Goal: Task Accomplishment & Management: Use online tool/utility

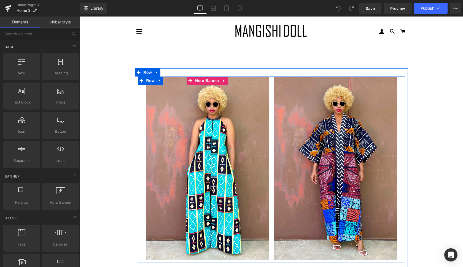
click at [246, 136] on div at bounding box center [207, 169] width 123 height 184
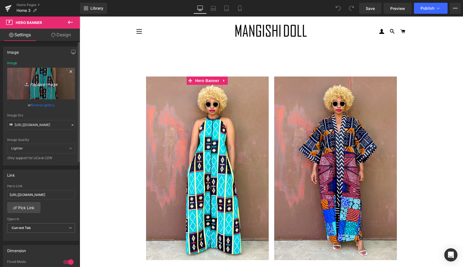
click at [42, 84] on icon "Replace Image" at bounding box center [41, 83] width 44 height 7
type input "C:\fakepath\lian9.gif"
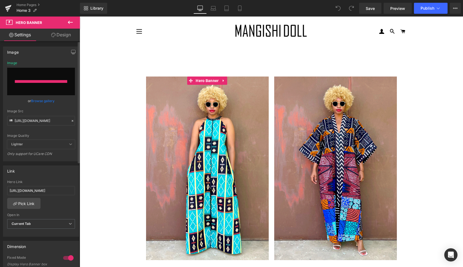
type input "[URL][DOMAIN_NAME]"
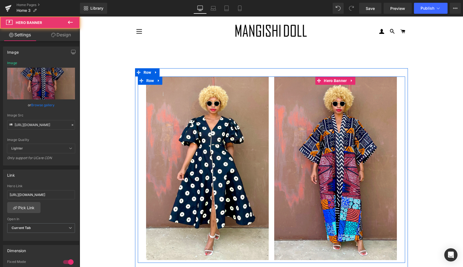
click at [377, 208] on div at bounding box center [335, 169] width 123 height 184
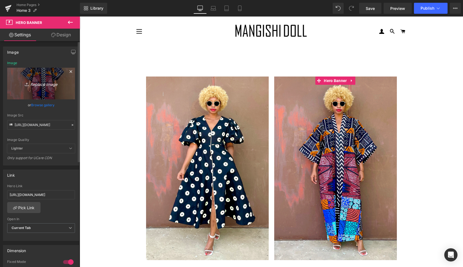
click at [44, 83] on icon "Replace Image" at bounding box center [41, 83] width 44 height 7
type input "C:\fakepath\acc7.gif"
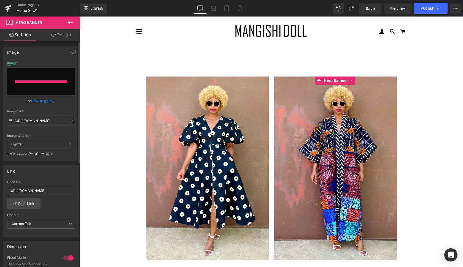
type input "[URL][DOMAIN_NAME]"
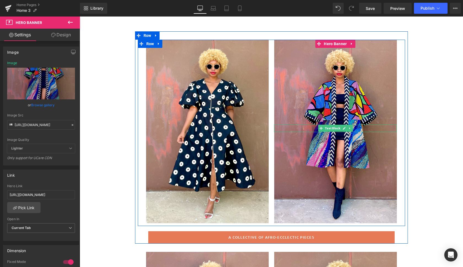
scroll to position [39, 0]
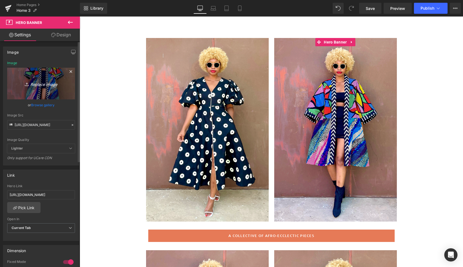
click at [49, 85] on icon "Replace Image" at bounding box center [41, 83] width 44 height 7
type input "C:\fakepath\acc2.gif"
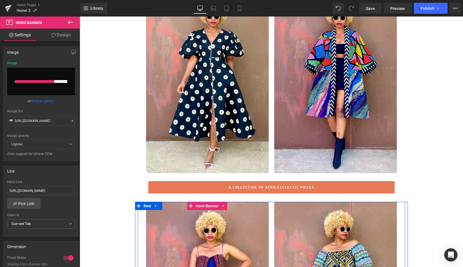
scroll to position [92, 0]
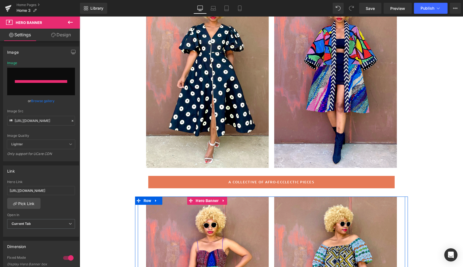
type input "[URL][DOMAIN_NAME]"
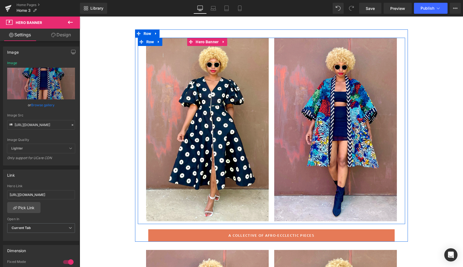
scroll to position [37, 0]
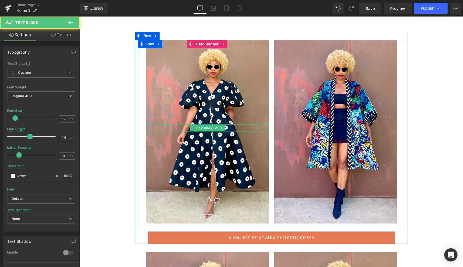
click at [172, 132] on div "Text Block" at bounding box center [207, 127] width 123 height 7
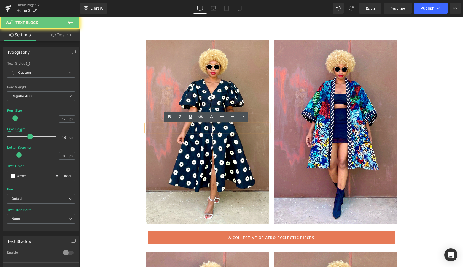
click at [172, 132] on p at bounding box center [207, 127] width 123 height 7
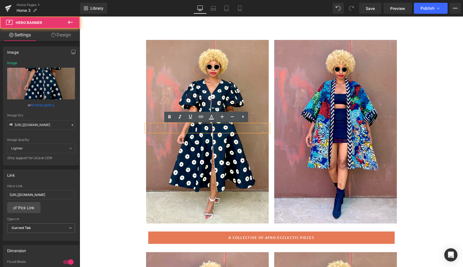
click at [171, 106] on div at bounding box center [207, 132] width 123 height 184
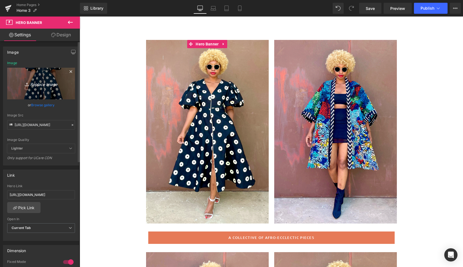
click at [47, 83] on icon "Replace Image" at bounding box center [41, 83] width 44 height 7
type input "C:\fakepath\lia4.gif"
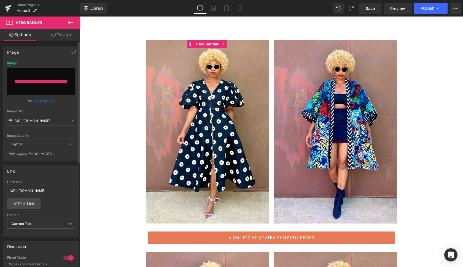
type input "[URL][DOMAIN_NAME]"
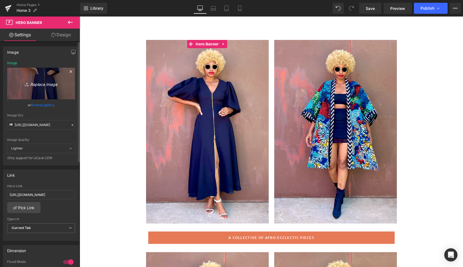
click at [46, 82] on icon "Replace Image" at bounding box center [41, 83] width 44 height 7
type input "C:\fakepath\jaz.gif"
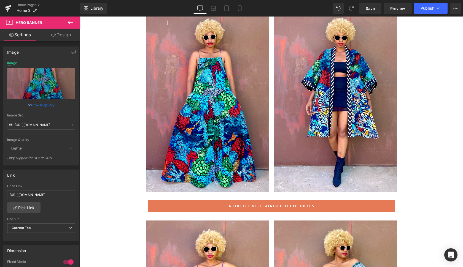
scroll to position [65, 0]
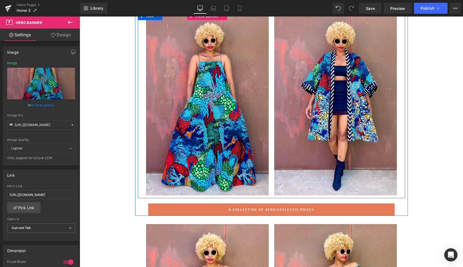
click at [258, 113] on div at bounding box center [207, 104] width 123 height 184
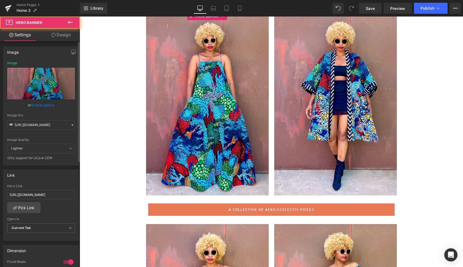
click at [41, 107] on link "Browse gallery" at bounding box center [42, 105] width 23 height 10
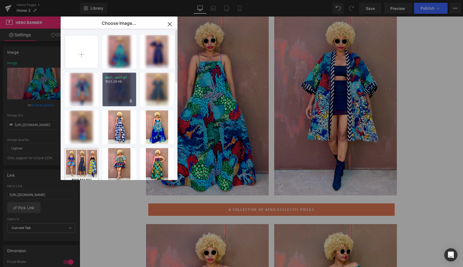
click at [125, 83] on p "1023.26 KB" at bounding box center [119, 82] width 28 height 4
type input "[URL][DOMAIN_NAME]"
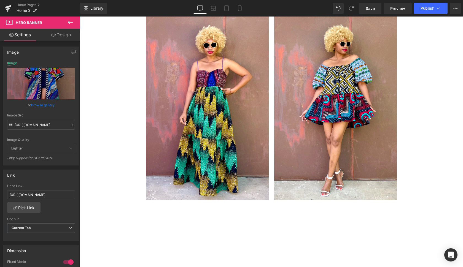
scroll to position [274, 0]
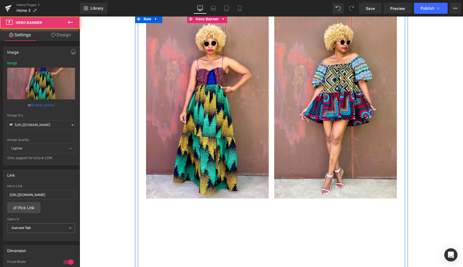
click at [244, 172] on div at bounding box center [207, 107] width 123 height 184
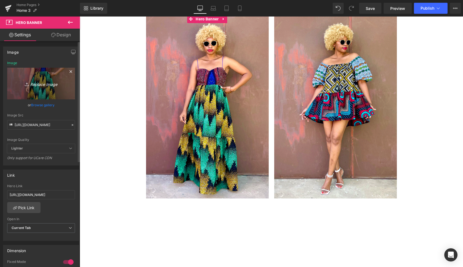
click at [47, 84] on icon "Replace Image" at bounding box center [41, 83] width 44 height 7
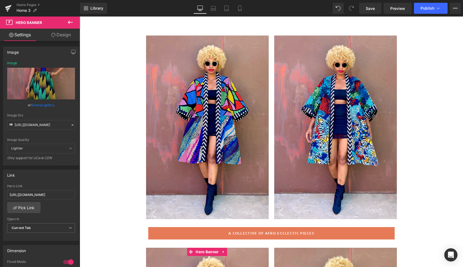
scroll to position [37, 0]
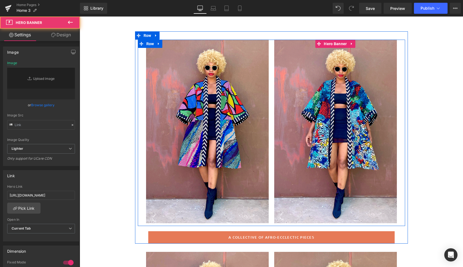
click at [351, 158] on div at bounding box center [335, 132] width 123 height 184
type input "[URL][DOMAIN_NAME]"
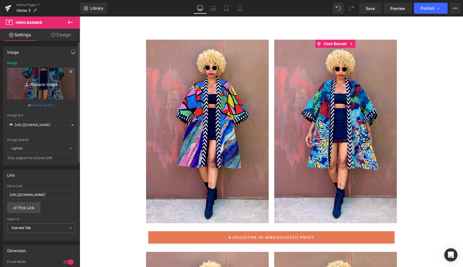
click at [49, 85] on icon "Replace Image" at bounding box center [41, 83] width 44 height 7
type input "C:\fakepath\tok5.gif"
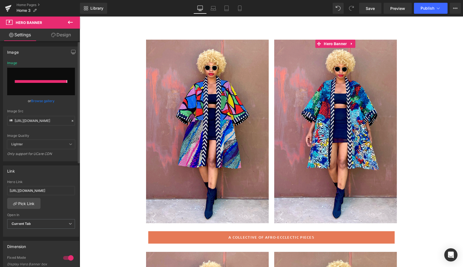
type input "[URL][DOMAIN_NAME]"
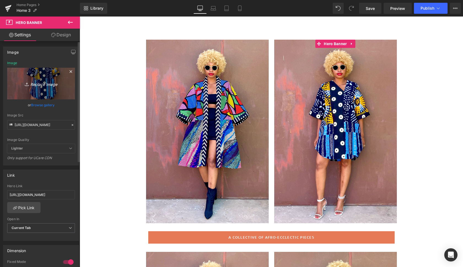
click at [48, 84] on icon "Replace Image" at bounding box center [41, 83] width 44 height 7
type input "C:\fakepath\cana3.gif"
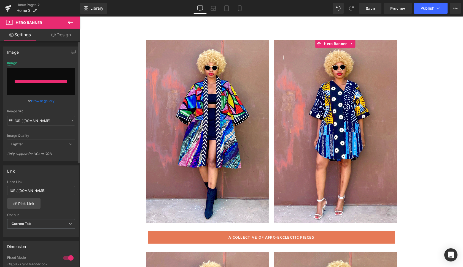
type input "[URL][DOMAIN_NAME]"
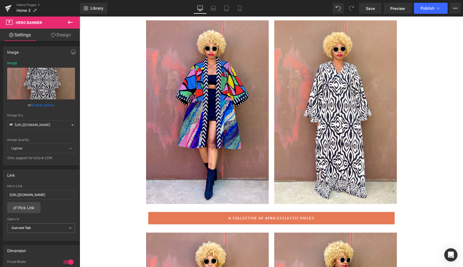
scroll to position [56, 0]
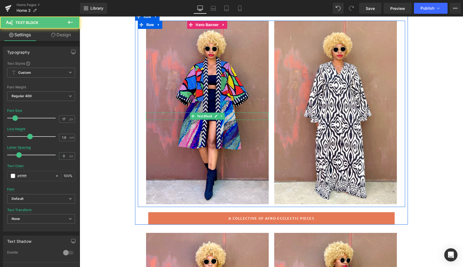
click at [251, 114] on p at bounding box center [207, 116] width 123 height 7
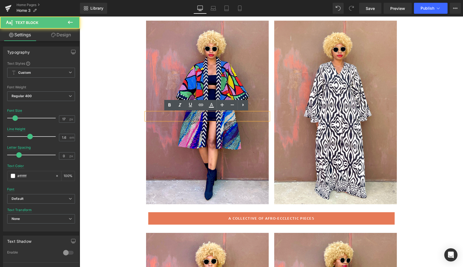
click at [256, 94] on div at bounding box center [207, 113] width 123 height 184
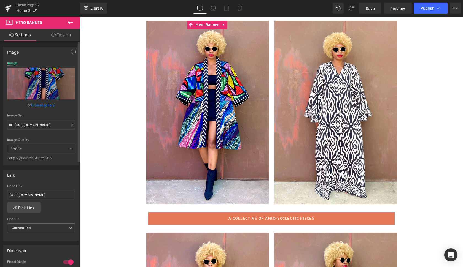
click at [47, 106] on link "Browse gallery" at bounding box center [42, 105] width 23 height 10
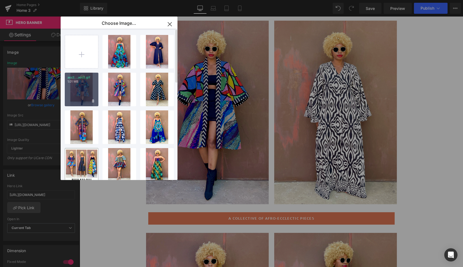
click at [80, 91] on div "acc2...acc2.gif 1.01 MB" at bounding box center [82, 90] width 34 height 34
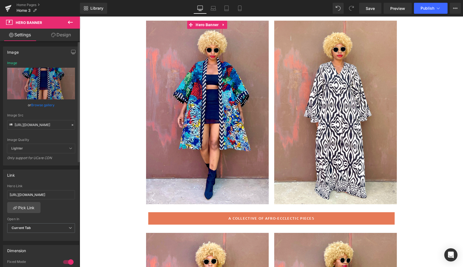
click at [42, 103] on link "Browse gallery" at bounding box center [42, 105] width 23 height 10
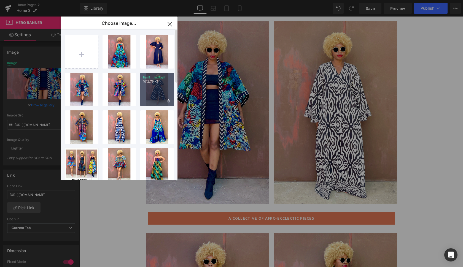
click at [160, 79] on p "lian9...ian9.gif" at bounding box center [157, 78] width 28 height 4
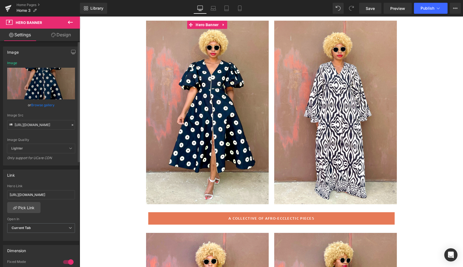
click at [49, 105] on link "Browse gallery" at bounding box center [42, 105] width 23 height 10
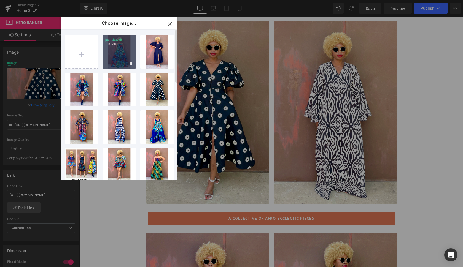
click at [121, 55] on div "jaz...jaz.gif 1.15 MB" at bounding box center [120, 52] width 34 height 34
type input "[URL][DOMAIN_NAME]"
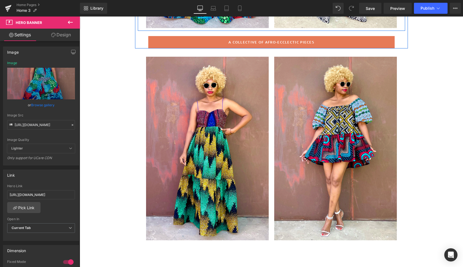
scroll to position [238, 0]
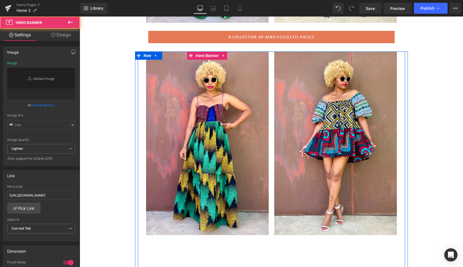
click at [241, 176] on div at bounding box center [207, 144] width 123 height 184
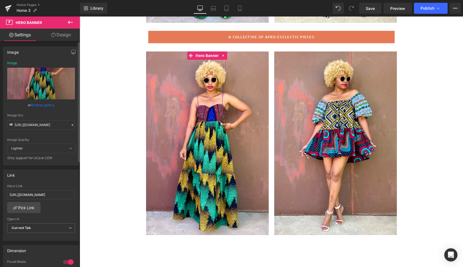
click at [41, 106] on link "Browse gallery" at bounding box center [42, 105] width 23 height 10
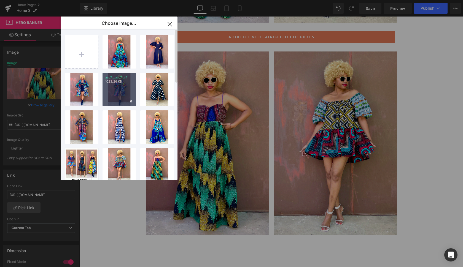
click at [117, 91] on div "acc7...acc7.gif 1023.26 KB" at bounding box center [120, 90] width 34 height 34
type input "[URL][DOMAIN_NAME]"
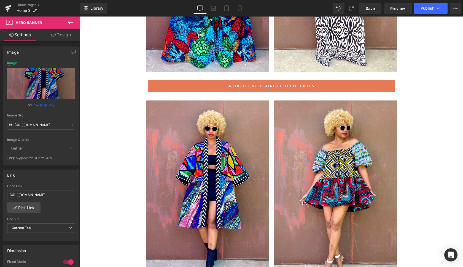
scroll to position [194, 0]
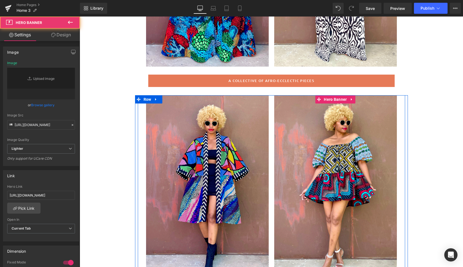
drag, startPoint x: 305, startPoint y: 237, endPoint x: 184, endPoint y: 160, distance: 143.2
click at [305, 237] on div at bounding box center [335, 187] width 123 height 184
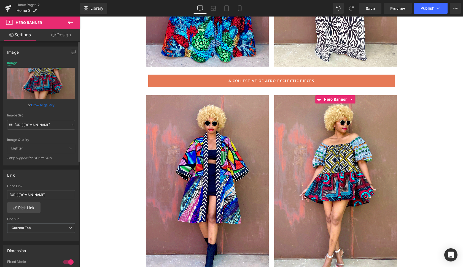
click at [41, 104] on link "Browse gallery" at bounding box center [42, 105] width 23 height 10
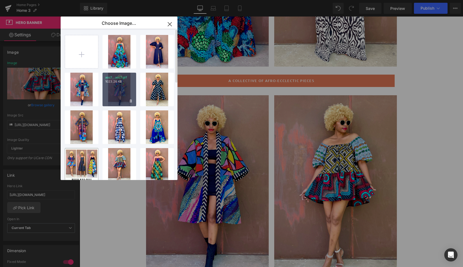
click at [121, 94] on div "acc7...acc7.gif 1023.26 KB" at bounding box center [120, 90] width 34 height 34
type input "[URL][DOMAIN_NAME]"
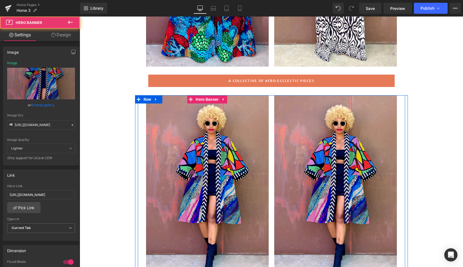
click at [249, 205] on div at bounding box center [207, 187] width 123 height 184
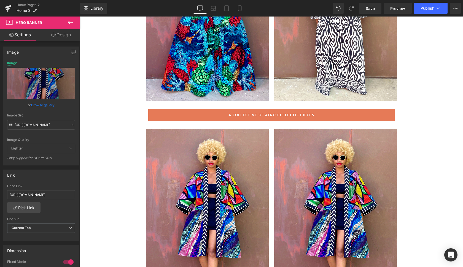
scroll to position [142, 0]
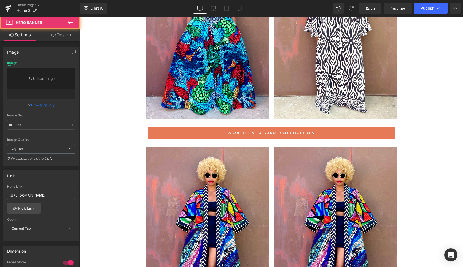
click at [293, 100] on div at bounding box center [335, 27] width 123 height 184
type input "[URL][DOMAIN_NAME]"
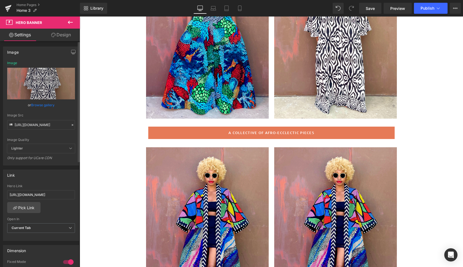
click at [39, 103] on link "Browse gallery" at bounding box center [42, 105] width 23 height 10
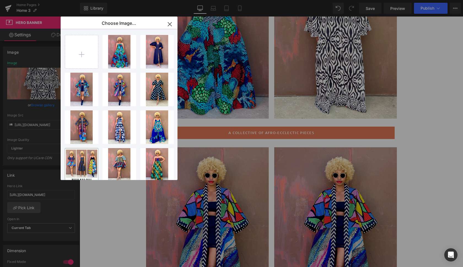
click at [42, 0] on div "You are previewing how the will restyle your page. You can not edit Elements in…" at bounding box center [231, 0] width 463 height 0
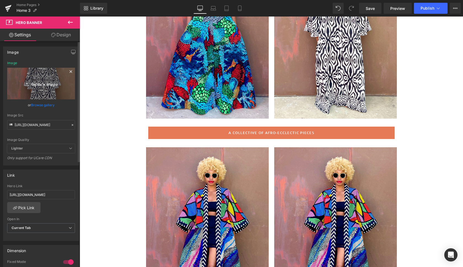
click at [43, 81] on icon "Replace Image" at bounding box center [41, 83] width 44 height 7
type input "C:\fakepath\addis3.gif"
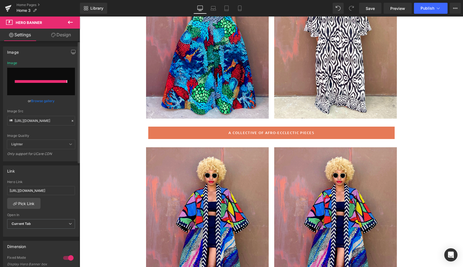
type input "[URL][DOMAIN_NAME]"
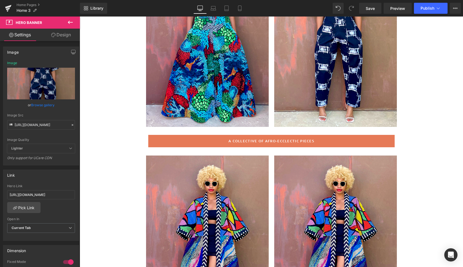
scroll to position [100, 0]
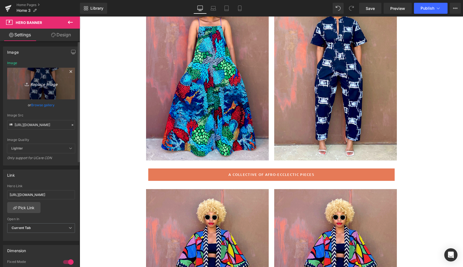
click at [48, 84] on icon "Replace Image" at bounding box center [41, 83] width 44 height 7
type input "C:\fakepath\pom4.gif"
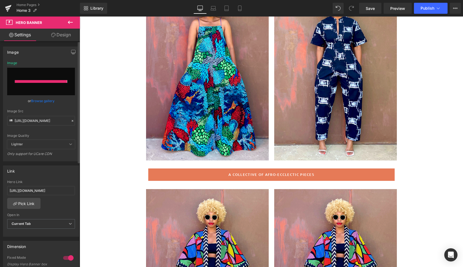
type input "[URL][DOMAIN_NAME]"
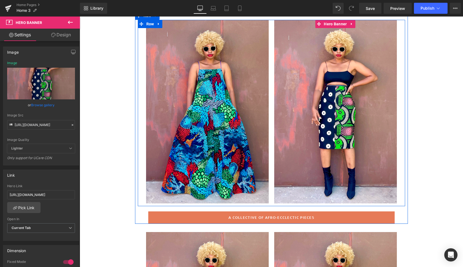
scroll to position [54, 0]
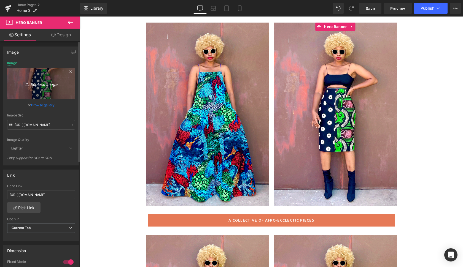
click at [46, 84] on icon "Replace Image" at bounding box center [41, 83] width 44 height 7
type input "C:\fakepath\pom.gif"
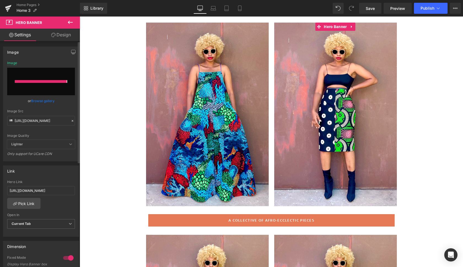
type input "[URL][DOMAIN_NAME]"
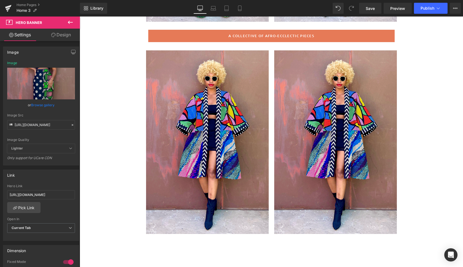
scroll to position [240, 0]
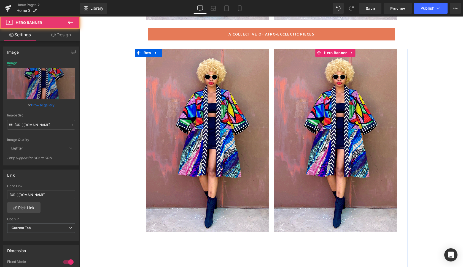
click at [310, 221] on div at bounding box center [335, 141] width 123 height 184
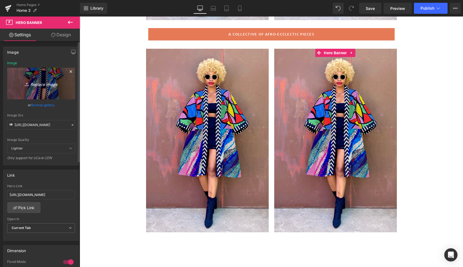
click at [45, 85] on icon "Replace Image" at bounding box center [41, 83] width 44 height 7
type input "C:\fakepath\com9.gif"
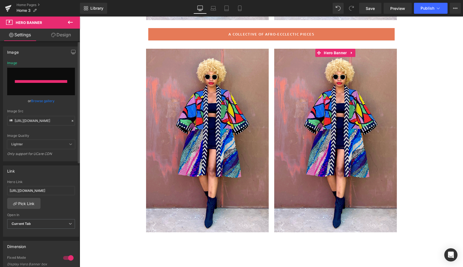
type input "[URL][DOMAIN_NAME]"
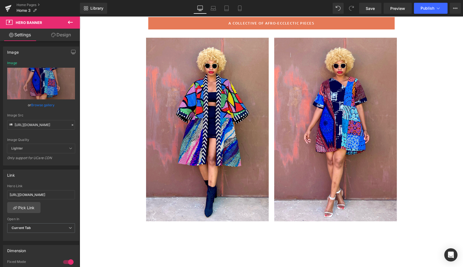
scroll to position [252, 0]
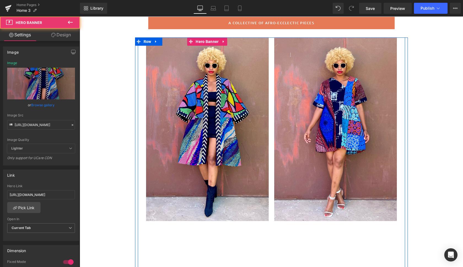
click at [234, 171] on div at bounding box center [207, 129] width 123 height 184
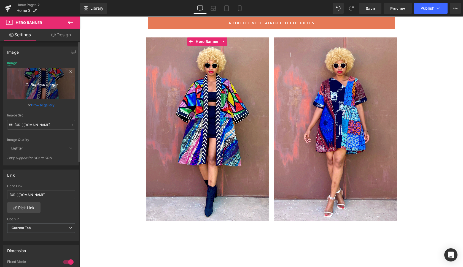
click at [45, 85] on icon "Replace Image" at bounding box center [41, 83] width 44 height 7
type input "C:\fakepath\cana3.gif"
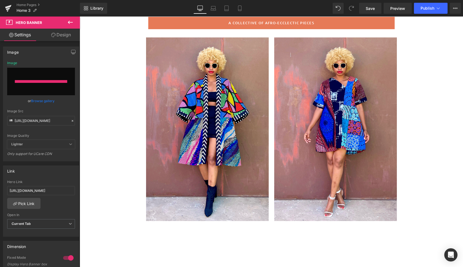
type input "[URL][DOMAIN_NAME]"
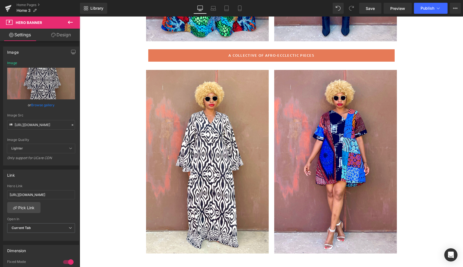
scroll to position [224, 0]
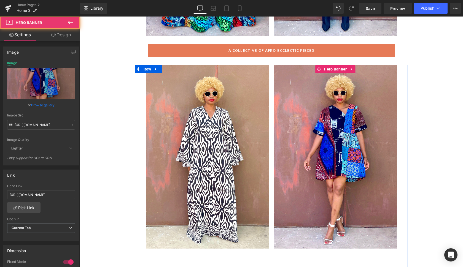
click at [376, 205] on div at bounding box center [335, 157] width 123 height 184
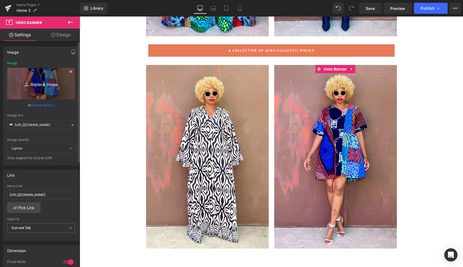
click at [47, 85] on icon "Replace Image" at bounding box center [41, 83] width 44 height 7
type input "C:\fakepath\lia4.gif"
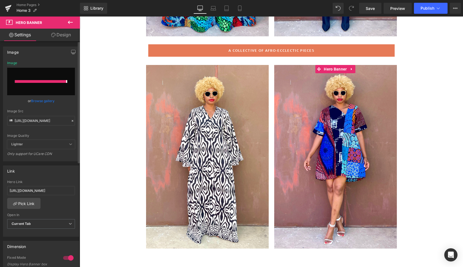
type input "[URL][DOMAIN_NAME]"
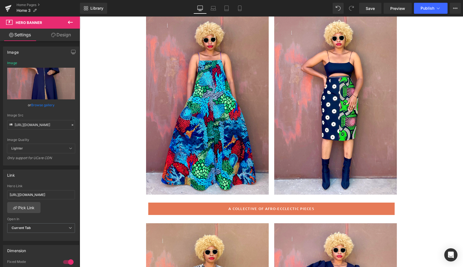
scroll to position [66, 0]
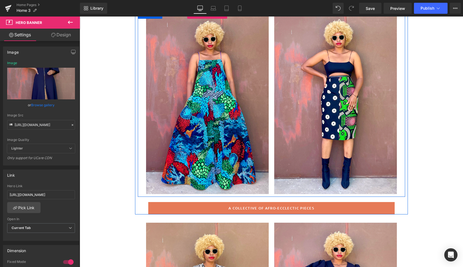
click at [259, 166] on div at bounding box center [207, 102] width 123 height 184
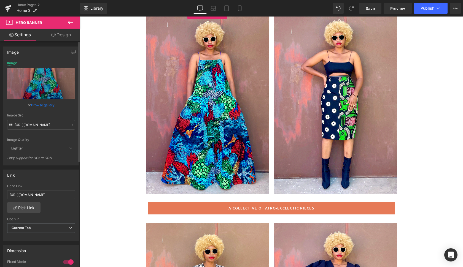
click at [42, 103] on link "Browse gallery" at bounding box center [42, 105] width 23 height 10
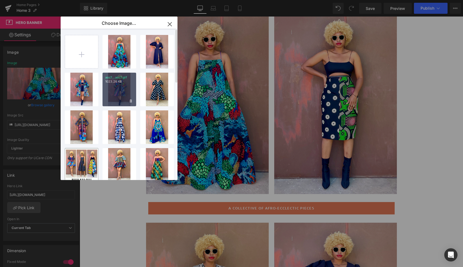
click at [119, 83] on p "1023.26 KB" at bounding box center [119, 82] width 28 height 4
type input "[URL][DOMAIN_NAME]"
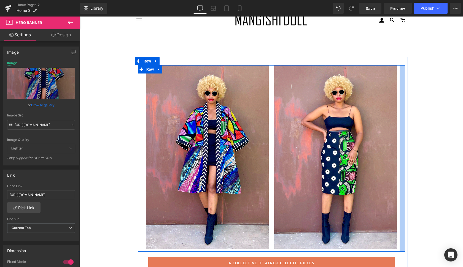
scroll to position [11, 0]
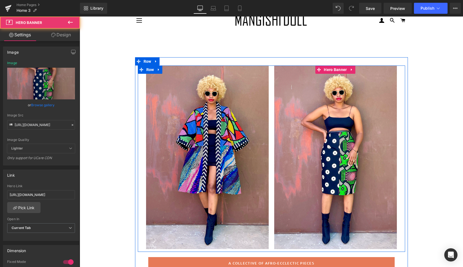
click at [383, 132] on div at bounding box center [335, 158] width 123 height 184
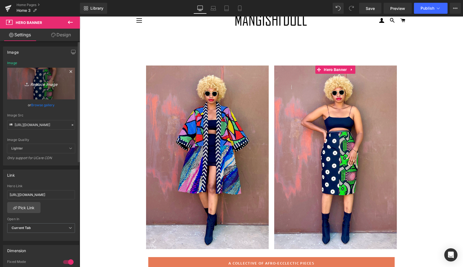
click at [43, 84] on icon "Replace Image" at bounding box center [41, 83] width 44 height 7
type input "C:\fakepath\cana.gif"
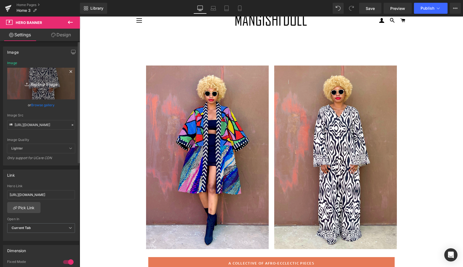
type input "[URL][DOMAIN_NAME]"
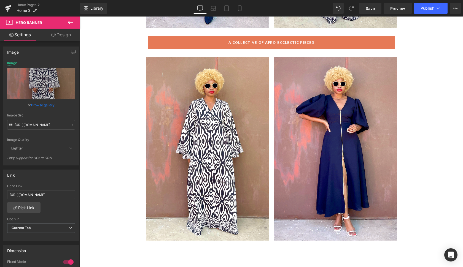
scroll to position [233, 0]
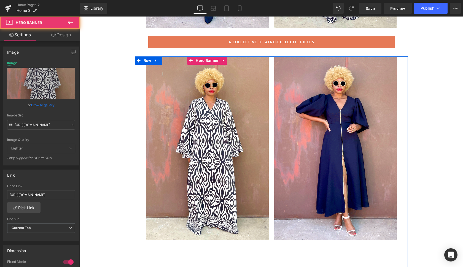
click at [258, 191] on div at bounding box center [207, 149] width 123 height 184
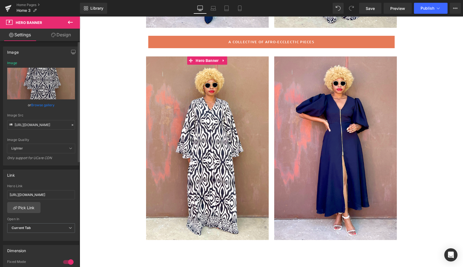
click at [42, 104] on link "Browse gallery" at bounding box center [42, 105] width 23 height 10
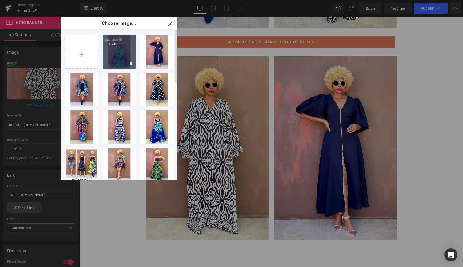
click at [122, 53] on div "jaz...jaz.gif 1.15 MB" at bounding box center [120, 52] width 34 height 34
type input "[URL][DOMAIN_NAME]"
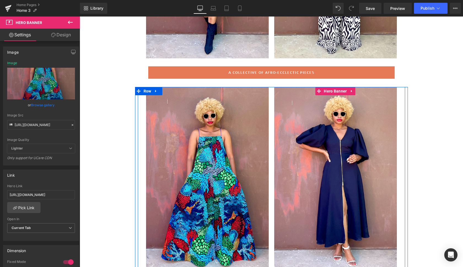
scroll to position [206, 0]
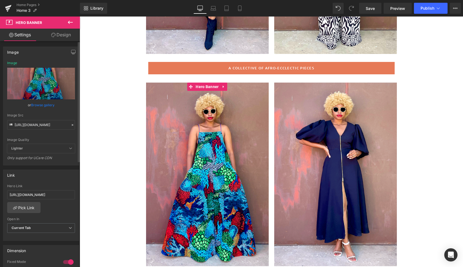
click at [45, 105] on link "Browse gallery" at bounding box center [42, 105] width 23 height 10
click at [41, 0] on div "You are previewing how the will restyle your page. You can not edit Elements in…" at bounding box center [231, 0] width 463 height 0
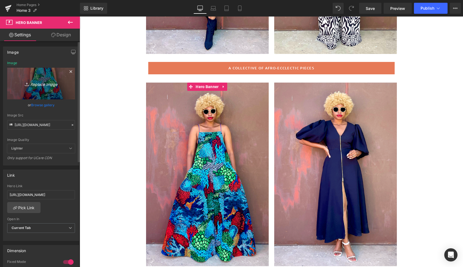
click at [42, 82] on icon "Replace Image" at bounding box center [41, 83] width 44 height 7
type input "C:\fakepath\addis7.gif"
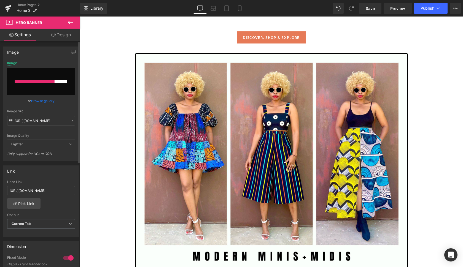
scroll to position [1061, 0]
type input "[URL][DOMAIN_NAME]"
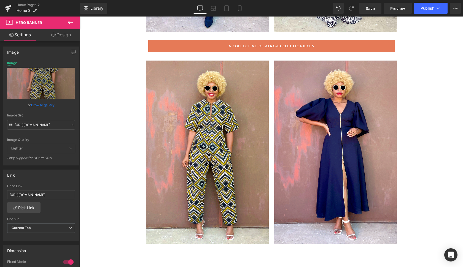
scroll to position [218, 0]
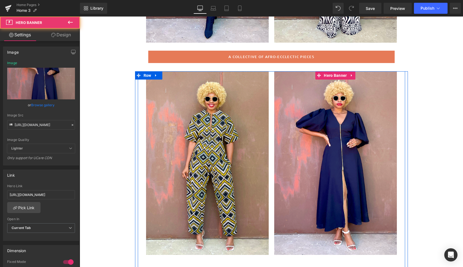
click at [383, 233] on div at bounding box center [335, 163] width 123 height 184
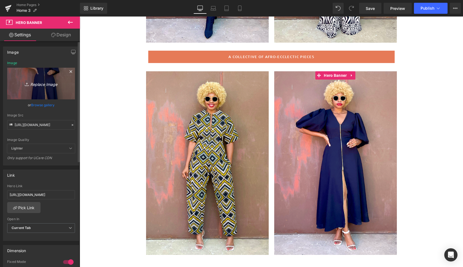
click at [45, 81] on icon "Replace Image" at bounding box center [41, 83] width 44 height 7
type input "C:\fakepath\com9.gif"
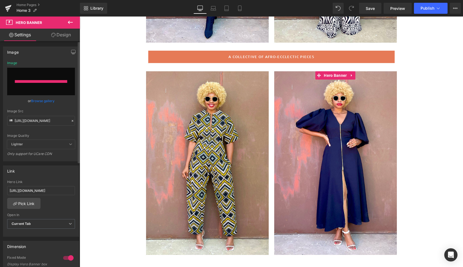
type input "[URL][DOMAIN_NAME]"
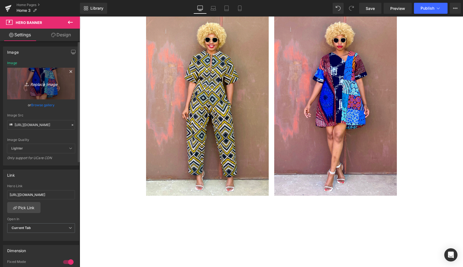
scroll to position [273, 0]
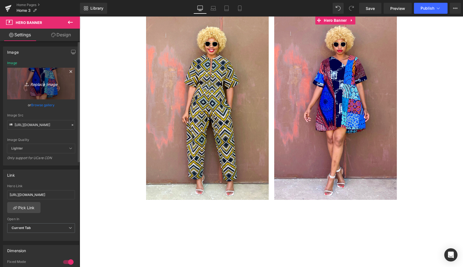
click at [45, 84] on icon "Replace Image" at bounding box center [41, 83] width 44 height 7
type input "C:\fakepath\pom.gif"
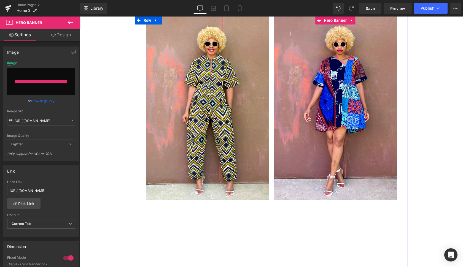
type input "[URL][DOMAIN_NAME]"
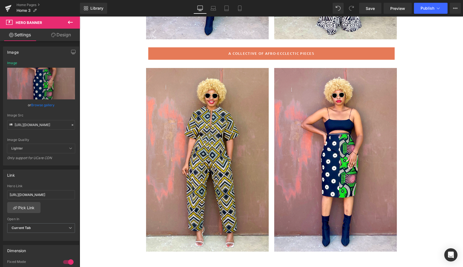
scroll to position [222, 0]
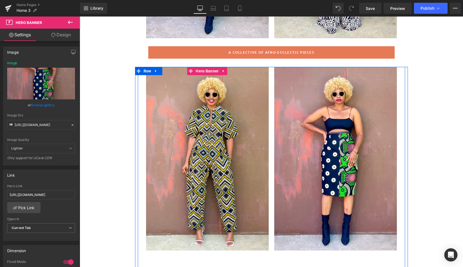
click at [256, 206] on div at bounding box center [207, 159] width 123 height 184
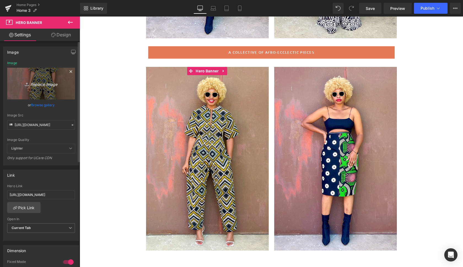
click at [40, 85] on icon "Replace Image" at bounding box center [41, 83] width 44 height 7
type input "C:\fakepath\addis2.gif"
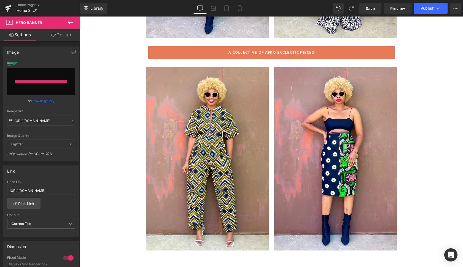
type input "[URL][DOMAIN_NAME]"
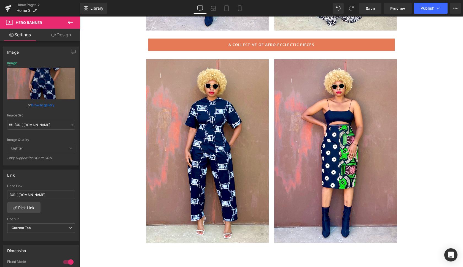
scroll to position [230, 0]
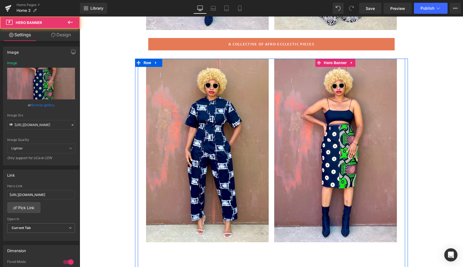
click at [286, 202] on div at bounding box center [335, 151] width 123 height 184
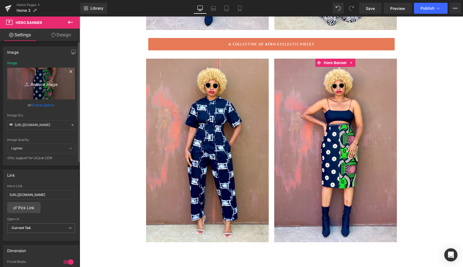
click at [42, 84] on icon "Replace Image" at bounding box center [41, 83] width 44 height 7
type input "C:\fakepath\pob2.gif"
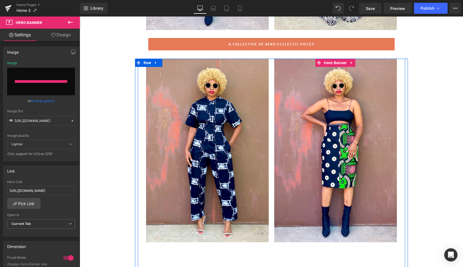
type input "[URL][DOMAIN_NAME]"
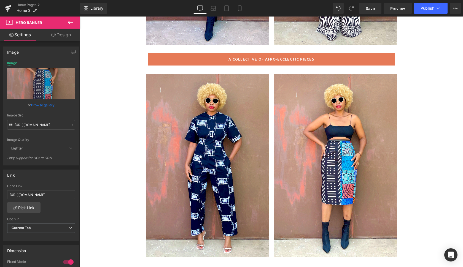
scroll to position [216, 0]
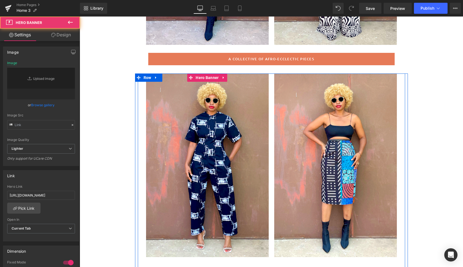
click at [266, 181] on div at bounding box center [207, 166] width 123 height 184
type input "[URL][DOMAIN_NAME]"
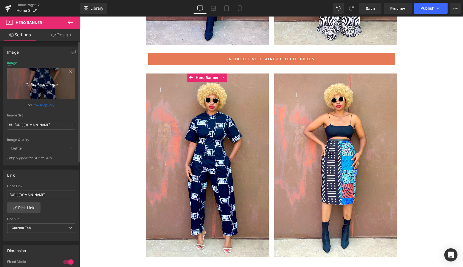
click at [45, 85] on icon "Replace Image" at bounding box center [41, 83] width 44 height 7
type input "C:\fakepath\addis3.gif"
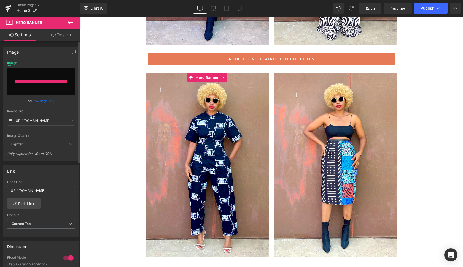
type input "[URL][DOMAIN_NAME]"
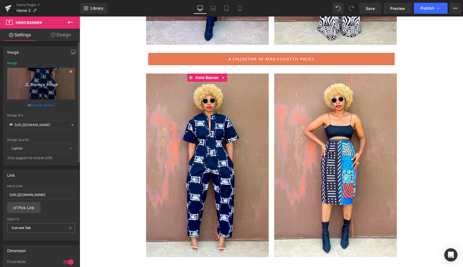
click at [38, 83] on icon "Replace Image" at bounding box center [41, 83] width 44 height 7
type input "C:\fakepath\addis.gif"
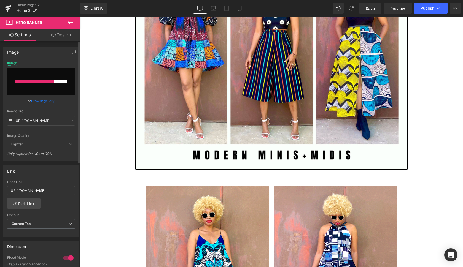
scroll to position [1158, 0]
type input "[URL][DOMAIN_NAME]"
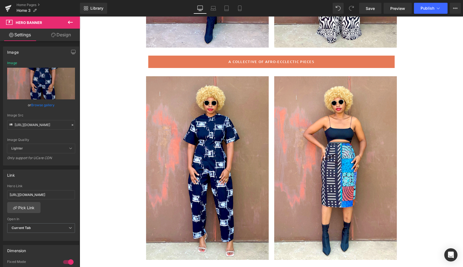
scroll to position [217, 0]
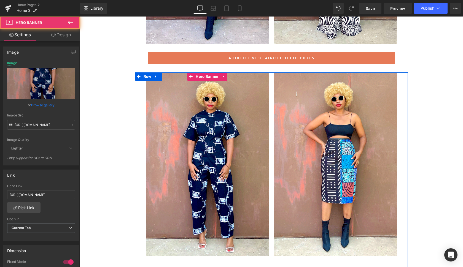
click at [257, 204] on div at bounding box center [207, 164] width 123 height 184
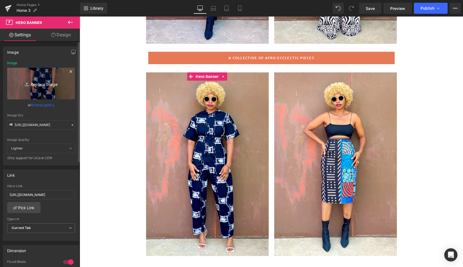
click at [46, 85] on icon "Replace Image" at bounding box center [41, 83] width 44 height 7
type input "C:\fakepath\addis5.gif"
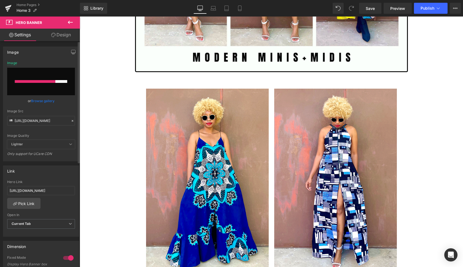
scroll to position [1256, 0]
type input "[URL][DOMAIN_NAME]"
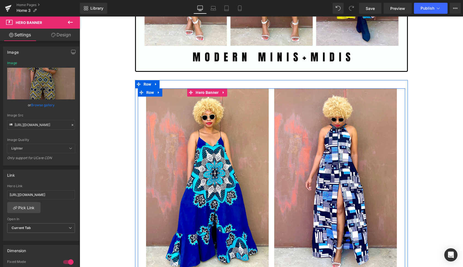
click at [252, 198] on div at bounding box center [207, 180] width 123 height 184
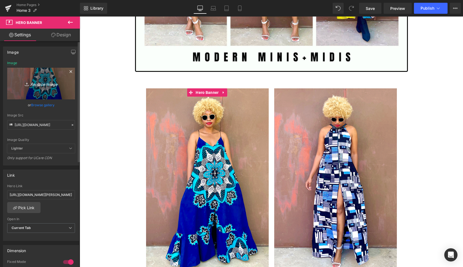
click at [43, 84] on icon "Replace Image" at bounding box center [41, 83] width 44 height 7
type input "C:\fakepath\com6.gif"
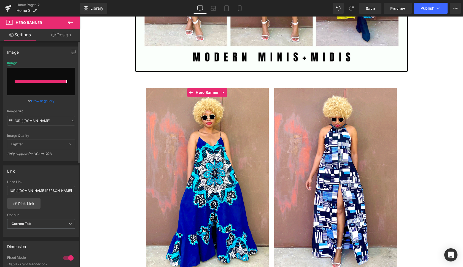
type input "[URL][DOMAIN_NAME]"
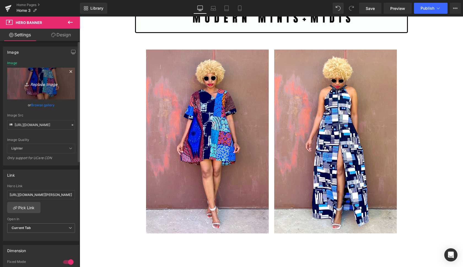
scroll to position [1295, 0]
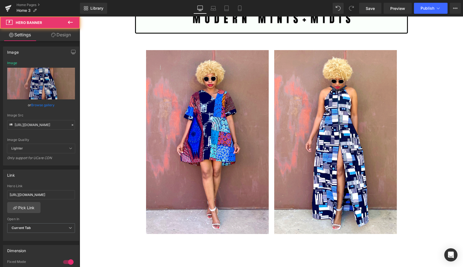
click at [378, 184] on div at bounding box center [335, 142] width 123 height 184
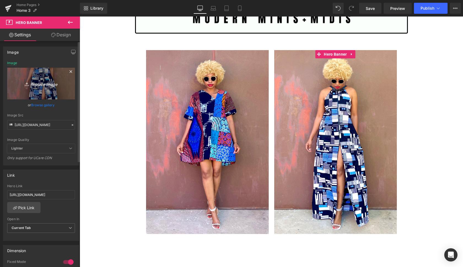
click at [47, 84] on icon "Replace Image" at bounding box center [41, 83] width 44 height 7
type input "C:\fakepath\lian8.gif"
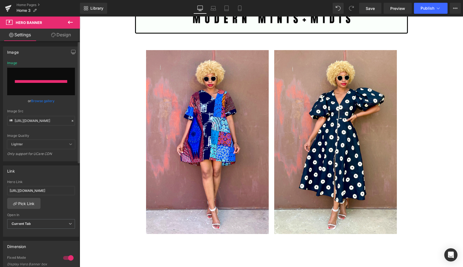
type input "[URL][DOMAIN_NAME]"
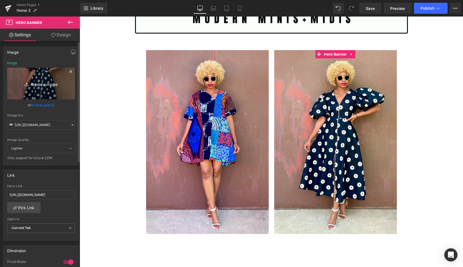
click at [45, 83] on icon "Replace Image" at bounding box center [41, 83] width 44 height 7
type input "C:\fakepath\oli10.gif"
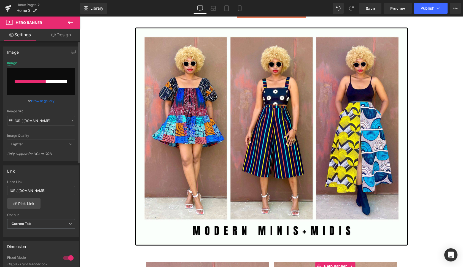
scroll to position [1081, 0]
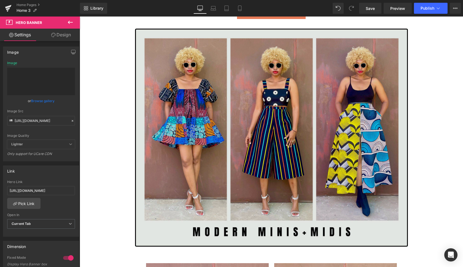
type input "[URL][DOMAIN_NAME]"
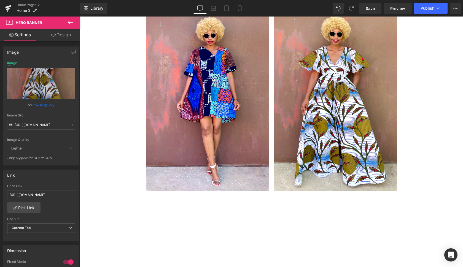
scroll to position [1344, 0]
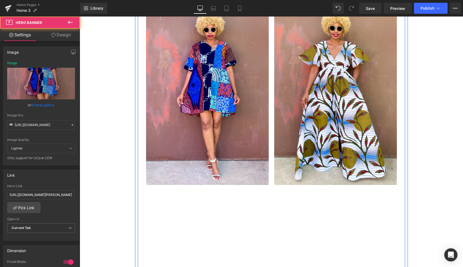
click at [188, 155] on div at bounding box center [207, 93] width 123 height 184
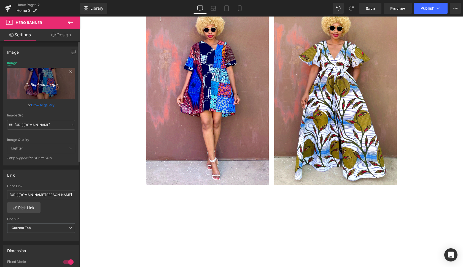
click at [44, 84] on icon "Replace Image" at bounding box center [41, 83] width 44 height 7
type input "C:\fakepath\jaz3.gif"
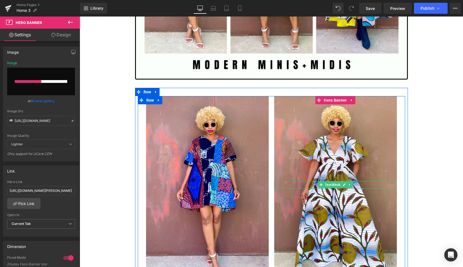
scroll to position [1248, 0]
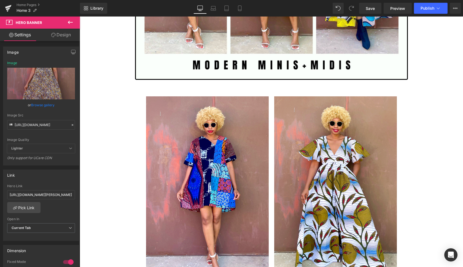
type input "[URL][DOMAIN_NAME]"
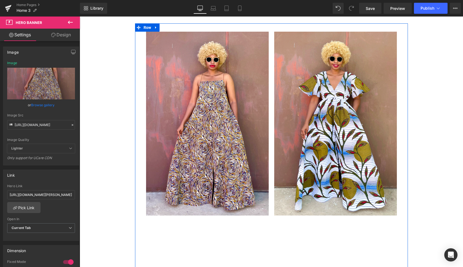
scroll to position [1338, 0]
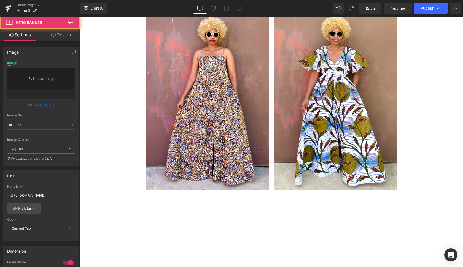
click at [289, 146] on div at bounding box center [335, 99] width 123 height 184
type input "[URL][DOMAIN_NAME]"
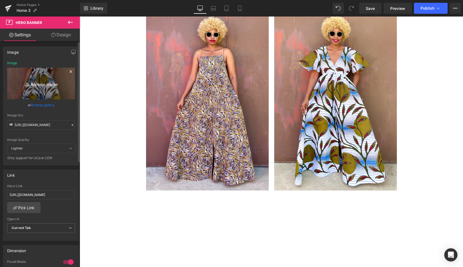
click at [43, 84] on icon "Replace Image" at bounding box center [41, 83] width 44 height 7
type input "C:\fakepath\taso2.gif"
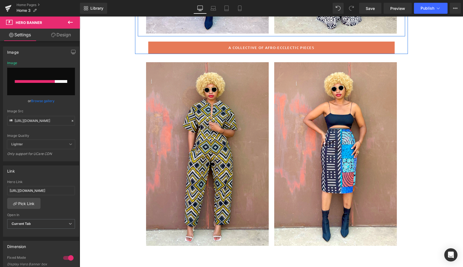
scroll to position [228, 0]
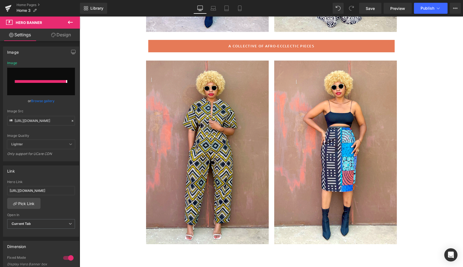
type input "[URL][DOMAIN_NAME]"
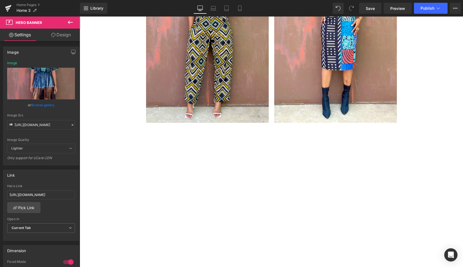
scroll to position [337, 0]
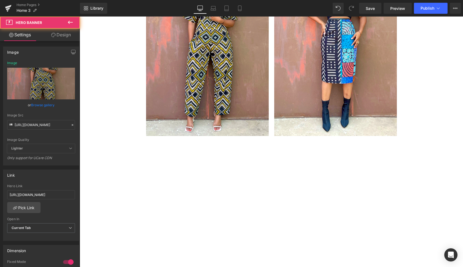
click at [248, 127] on div at bounding box center [207, 44] width 123 height 184
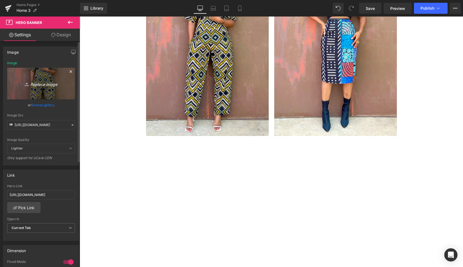
click at [46, 85] on icon "Replace Image" at bounding box center [41, 83] width 44 height 7
type input "C:\fakepath\taso2.gif"
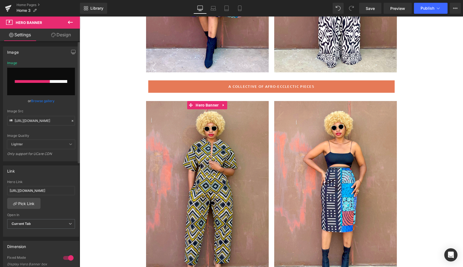
scroll to position [188, 0]
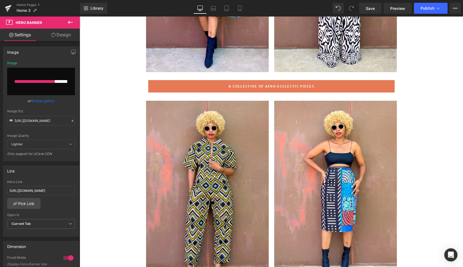
type input "[URL][DOMAIN_NAME]"
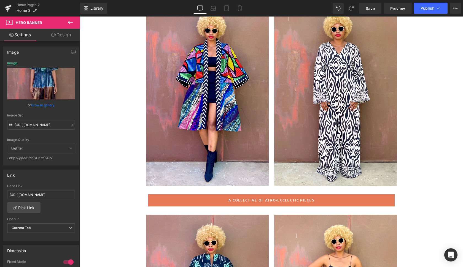
scroll to position [74, 0]
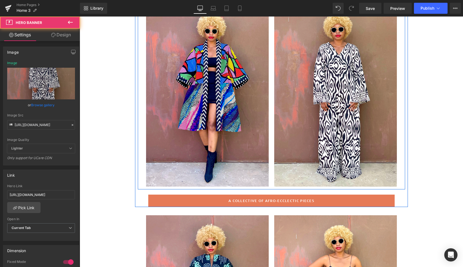
click at [289, 155] on div at bounding box center [335, 95] width 123 height 184
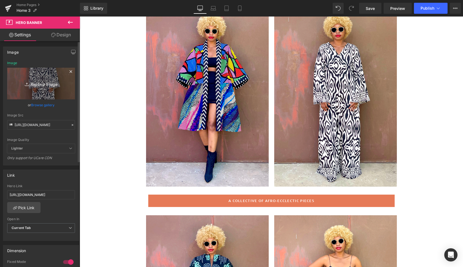
click at [47, 84] on icon "Replace Image" at bounding box center [41, 83] width 44 height 7
type input "C:\fakepath\cana3.gif"
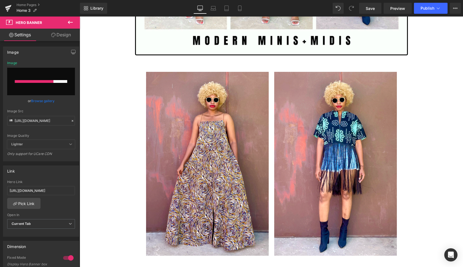
scroll to position [1273, 0]
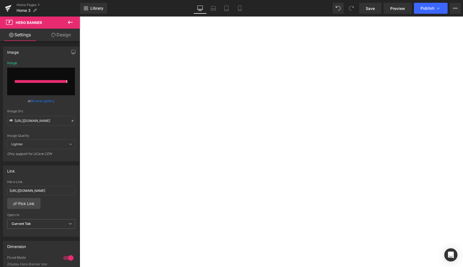
type input "[URL][DOMAIN_NAME]"
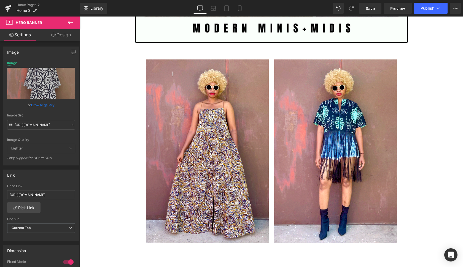
scroll to position [1287, 0]
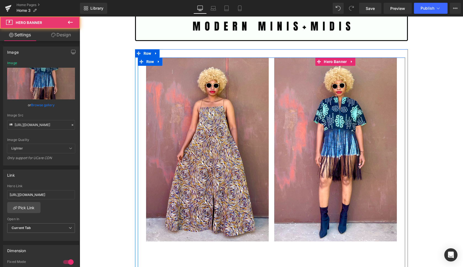
click at [390, 211] on div at bounding box center [335, 150] width 123 height 184
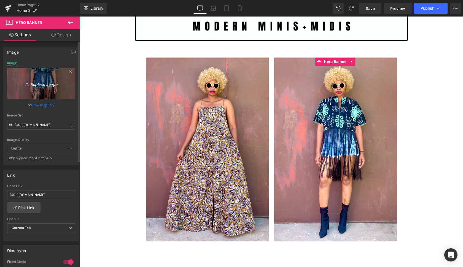
click at [43, 83] on icon "Replace Image" at bounding box center [41, 83] width 44 height 7
type input "C:\fakepath\tok4.gif"
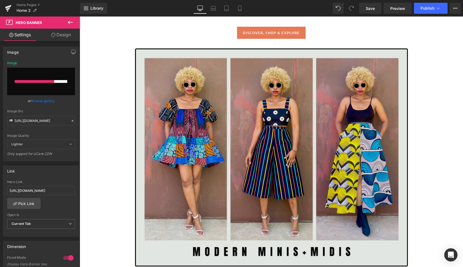
scroll to position [1061, 0]
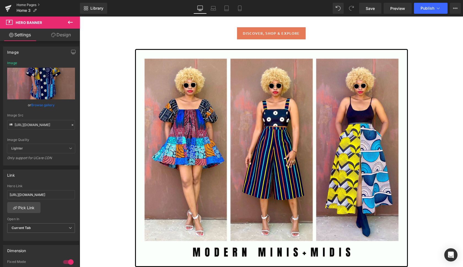
type input "[URL][DOMAIN_NAME]"
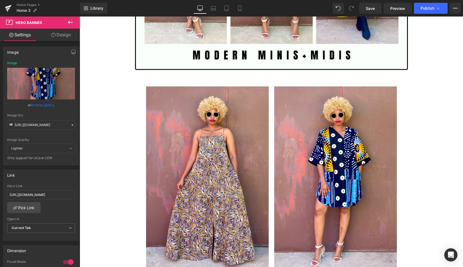
scroll to position [1255, 0]
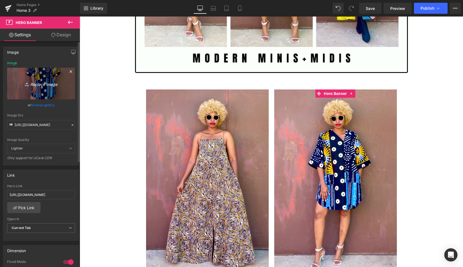
click at [42, 85] on icon "Replace Image" at bounding box center [41, 83] width 44 height 7
type input "C:\fakepath\tok5.gif"
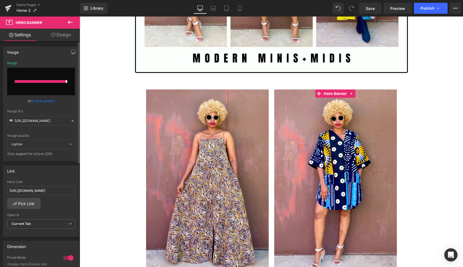
type input "[URL][DOMAIN_NAME]"
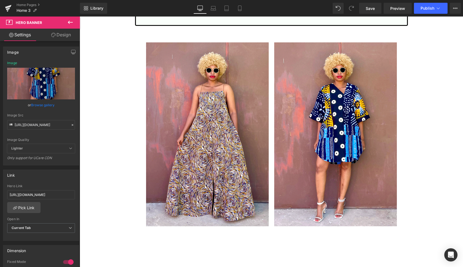
scroll to position [1302, 0]
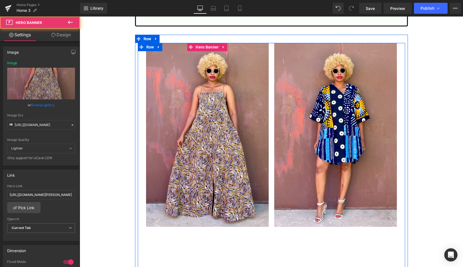
click at [211, 155] on div at bounding box center [207, 135] width 123 height 184
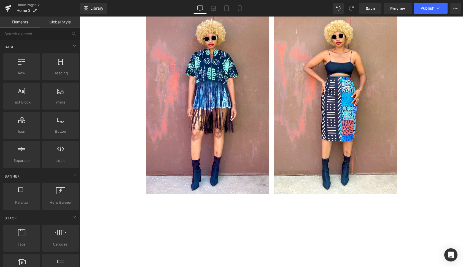
scroll to position [263, 0]
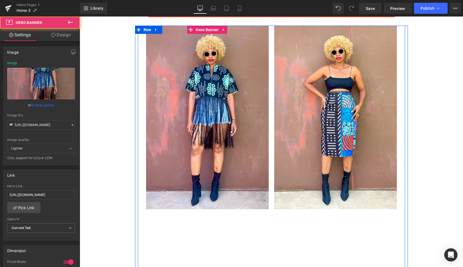
click at [254, 197] on div at bounding box center [207, 118] width 123 height 184
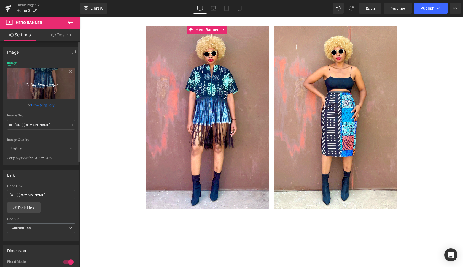
click at [47, 84] on icon "Replace Image" at bounding box center [41, 83] width 44 height 7
type input "C:\fakepath\com9.gif"
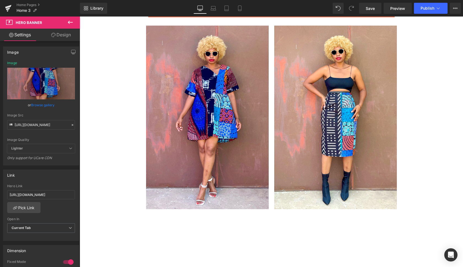
type input "[URL][DOMAIN_NAME]"
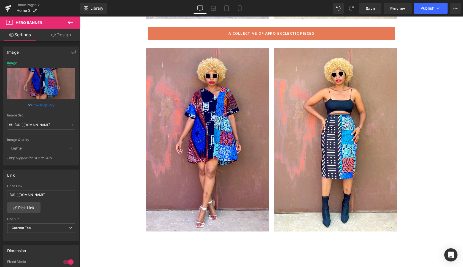
scroll to position [250, 0]
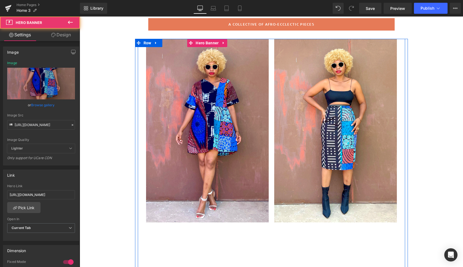
click at [252, 200] on div at bounding box center [207, 131] width 123 height 184
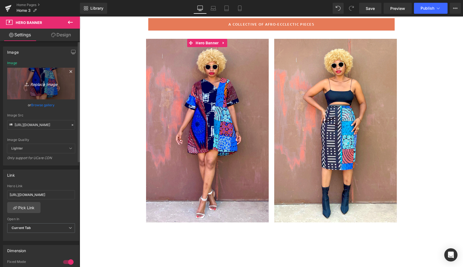
click at [49, 83] on icon "Replace Image" at bounding box center [41, 83] width 44 height 7
type input "C:\fakepath\addis2.gif"
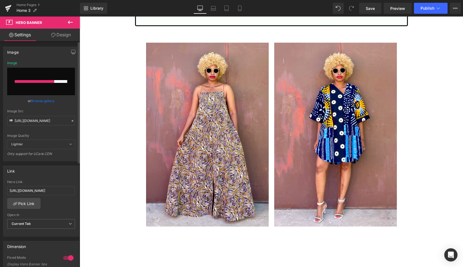
scroll to position [1303, 0]
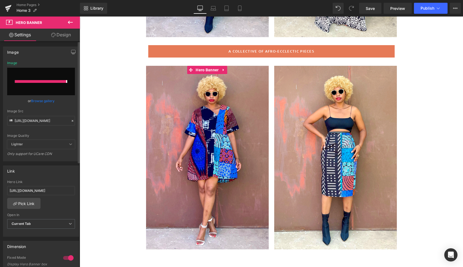
type input "[URL][DOMAIN_NAME]"
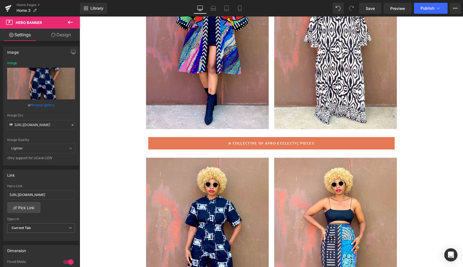
scroll to position [130, 0]
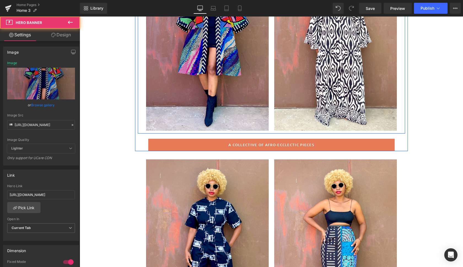
click at [243, 119] on div at bounding box center [207, 39] width 123 height 184
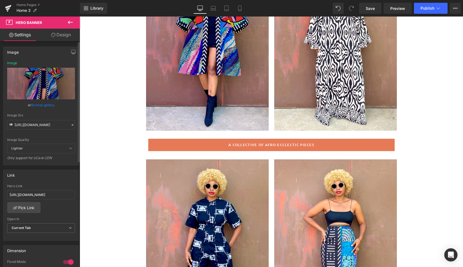
click at [44, 103] on link "Browse gallery" at bounding box center [42, 105] width 23 height 10
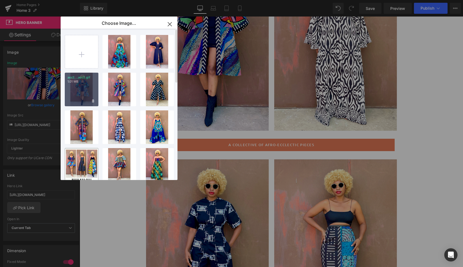
click at [89, 93] on div "acc2...acc2.gif 1.01 MB" at bounding box center [82, 90] width 34 height 34
type input "[URL][DOMAIN_NAME]"
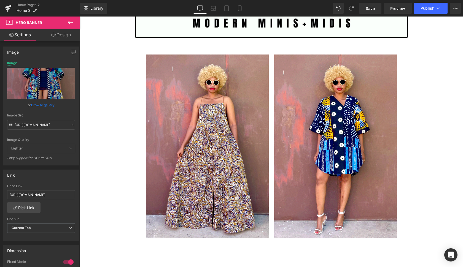
scroll to position [1292, 0]
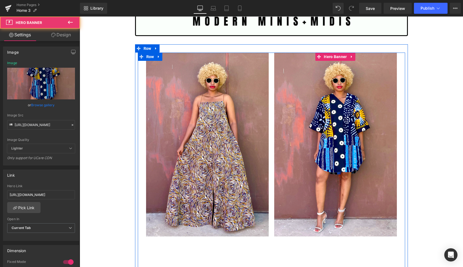
click at [365, 200] on div at bounding box center [335, 145] width 123 height 184
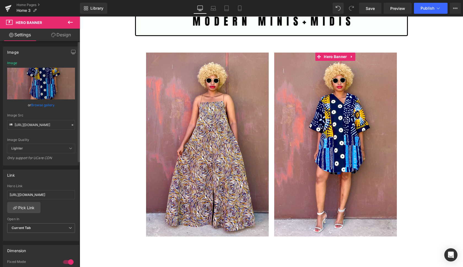
click at [44, 103] on link "Browse gallery" at bounding box center [42, 105] width 23 height 10
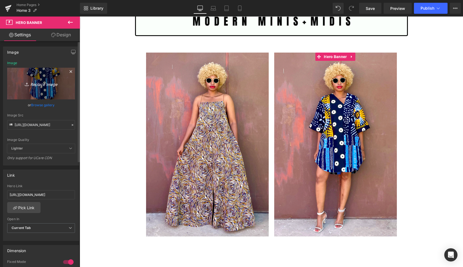
click at [49, 0] on div "You are previewing how the will restyle your page. You can not edit Elements in…" at bounding box center [231, 0] width 463 height 0
click at [45, 82] on link "Replace Image" at bounding box center [41, 84] width 68 height 32
type input "C:\fakepath\com4.gif"
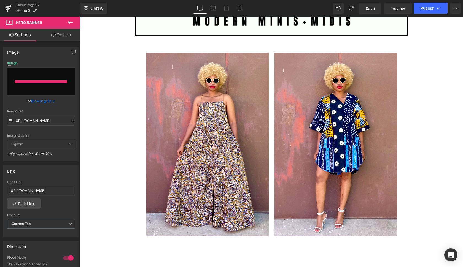
type input "[URL][DOMAIN_NAME]"
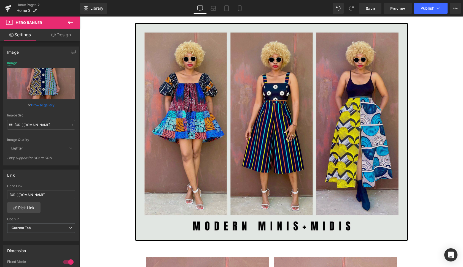
scroll to position [1099, 0]
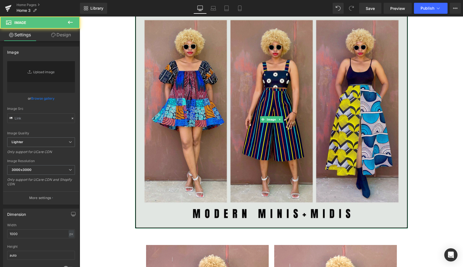
click at [313, 129] on img at bounding box center [271, 119] width 273 height 218
type input "[URL][DOMAIN_NAME]"
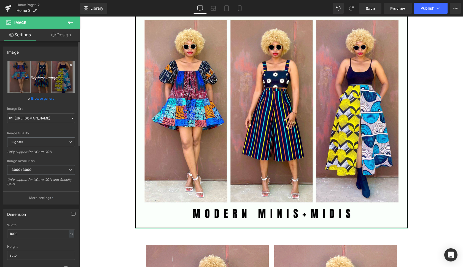
click at [43, 77] on icon "Replace Image" at bounding box center [41, 77] width 44 height 7
type input "C:\fakepath\Copy of Copy of artist [PERSON_NAME]-24.jpg"
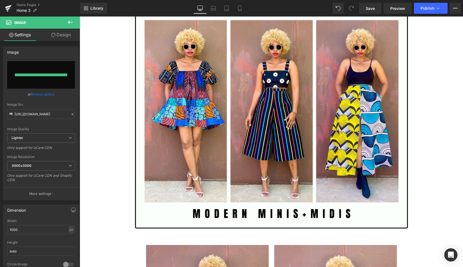
type input "[URL][DOMAIN_NAME]"
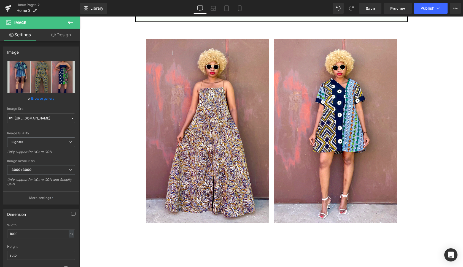
scroll to position [1307, 0]
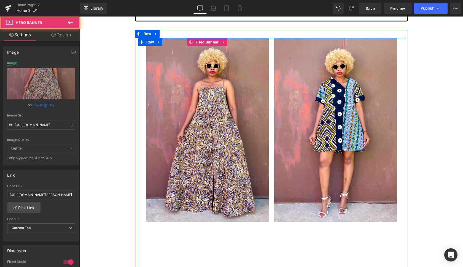
click at [259, 175] on div at bounding box center [207, 130] width 123 height 184
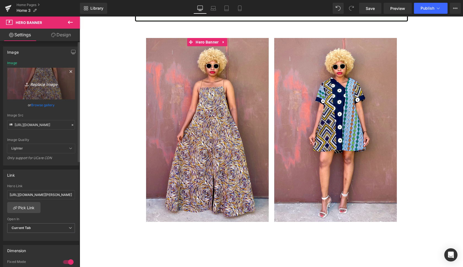
click at [41, 82] on icon "Replace Image" at bounding box center [41, 83] width 44 height 7
click at [49, 83] on icon "Replace Image" at bounding box center [41, 83] width 44 height 7
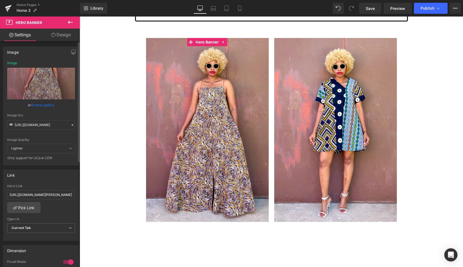
click at [41, 104] on link "Browse gallery" at bounding box center [42, 105] width 23 height 10
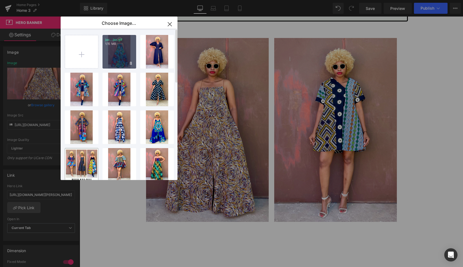
click at [125, 56] on div "jaz...jaz.gif 1.15 MB" at bounding box center [120, 52] width 34 height 34
type input "[URL][DOMAIN_NAME]"
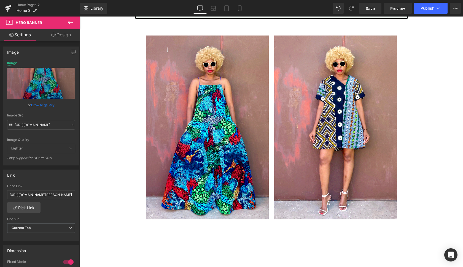
scroll to position [1309, 0]
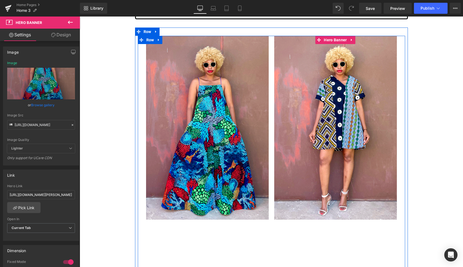
click at [377, 179] on div at bounding box center [335, 128] width 123 height 184
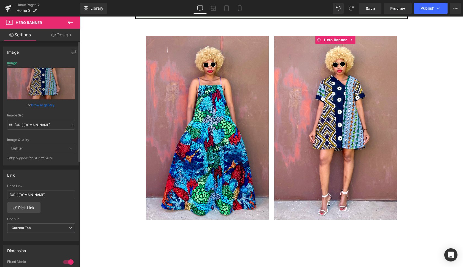
click at [45, 105] on link "Browse gallery" at bounding box center [42, 105] width 23 height 10
click at [41, 0] on div "You are previewing how the will restyle your page. You can not edit Elements in…" at bounding box center [231, 0] width 463 height 0
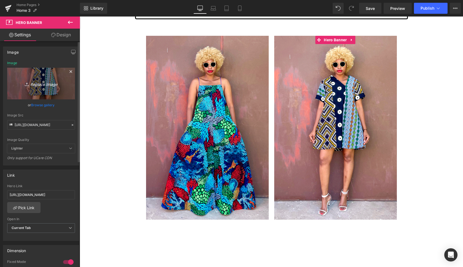
click at [44, 85] on icon "Replace Image" at bounding box center [41, 83] width 44 height 7
type input "C:\fakepath\com9.gif"
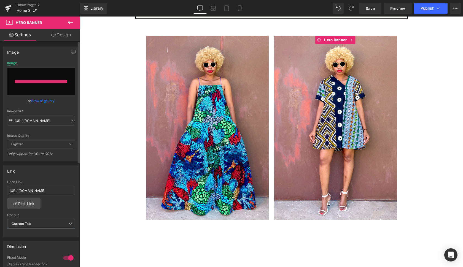
type input "[URL][DOMAIN_NAME]"
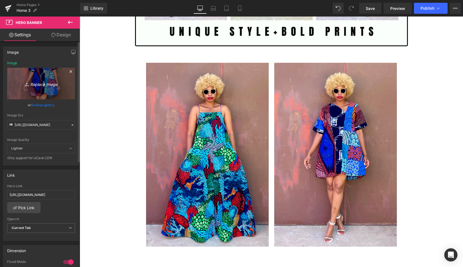
scroll to position [1284, 0]
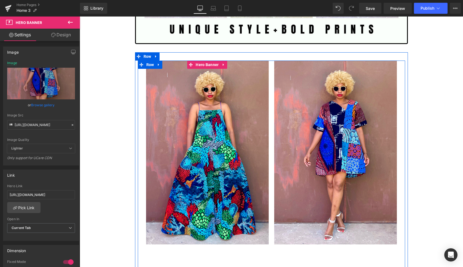
click at [252, 163] on div at bounding box center [207, 153] width 123 height 184
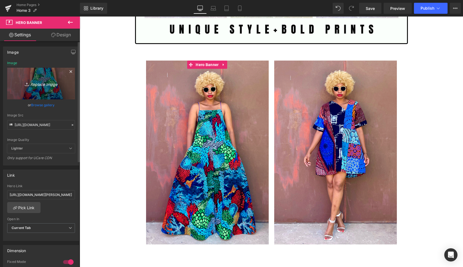
click at [49, 85] on icon "Replace Image" at bounding box center [41, 83] width 44 height 7
type input "C:\fakepath\oli7.gif"
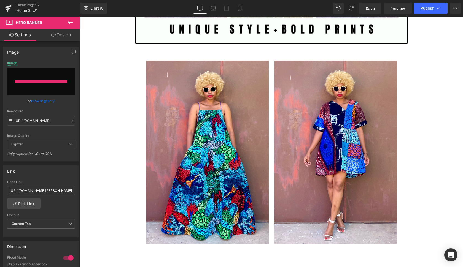
type input "[URL][DOMAIN_NAME]"
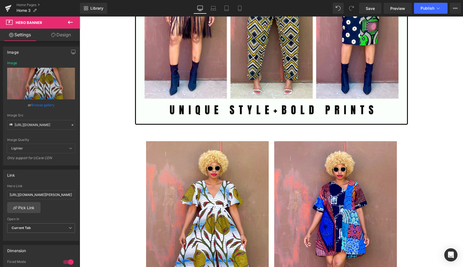
scroll to position [1201, 0]
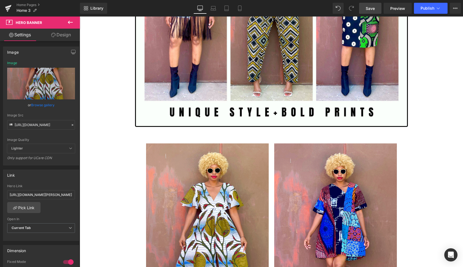
click at [373, 7] on span "Save" at bounding box center [370, 9] width 9 height 6
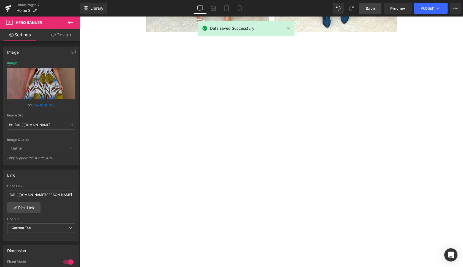
scroll to position [439, 0]
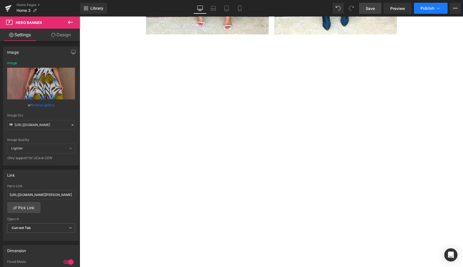
click at [427, 10] on span "Publish" at bounding box center [428, 8] width 14 height 4
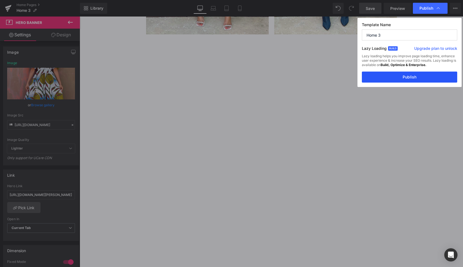
click at [418, 81] on button "Publish" at bounding box center [409, 77] width 95 height 11
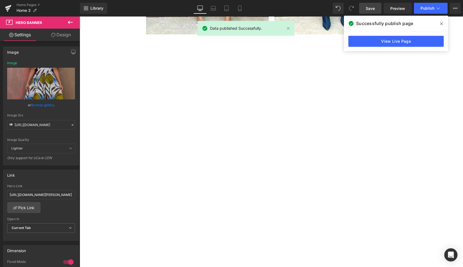
click at [442, 24] on icon at bounding box center [441, 23] width 3 height 3
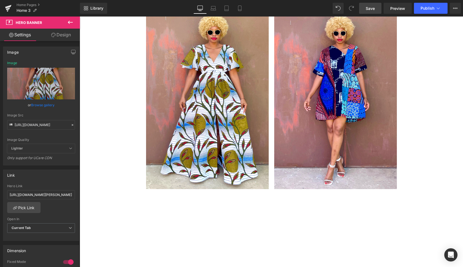
scroll to position [1341, 0]
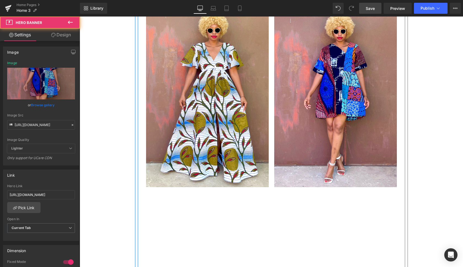
click at [312, 171] on div at bounding box center [335, 95] width 123 height 184
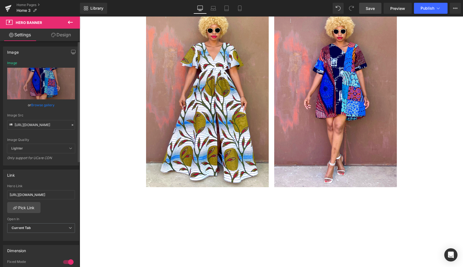
click at [42, 106] on link "Browse gallery" at bounding box center [42, 105] width 23 height 10
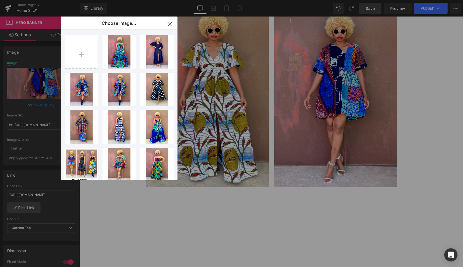
click at [170, 23] on icon "button" at bounding box center [169, 24] width 9 height 9
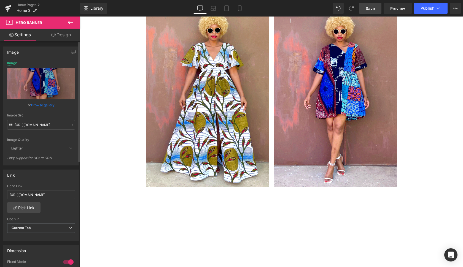
click at [42, 105] on link "Browse gallery" at bounding box center [42, 105] width 23 height 10
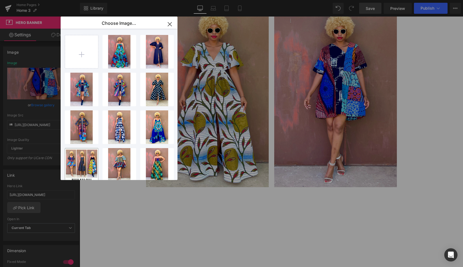
click at [42, 0] on div "You are previewing how the will restyle your page. You can not edit Elements in…" at bounding box center [231, 0] width 463 height 0
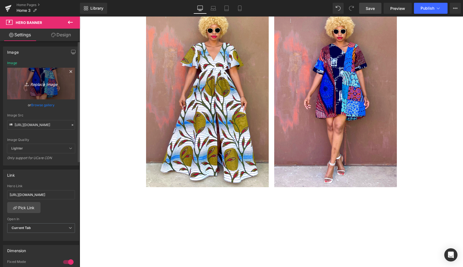
click at [45, 86] on icon "Replace Image" at bounding box center [41, 83] width 44 height 7
type input "C:\fakepath\oli7.gif"
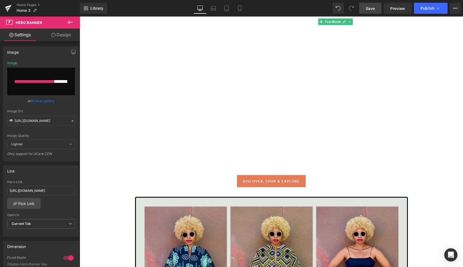
scroll to position [913, 0]
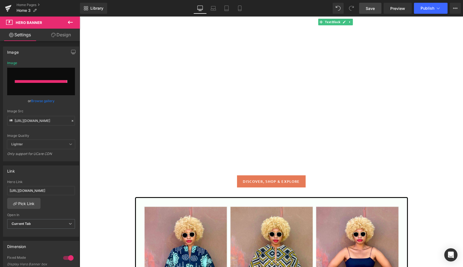
type input "[URL][DOMAIN_NAME]"
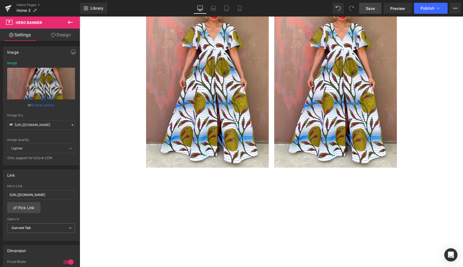
scroll to position [1381, 0]
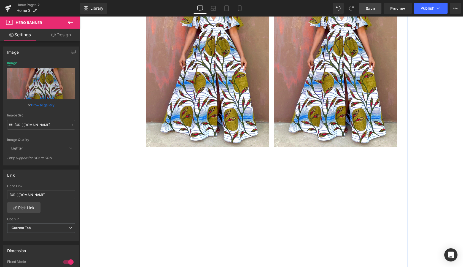
click at [259, 109] on div at bounding box center [207, 55] width 123 height 184
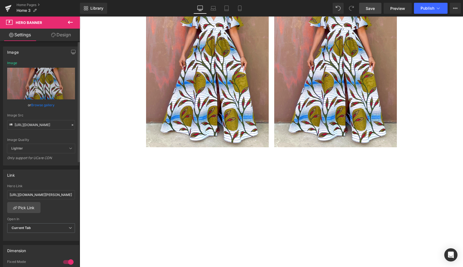
click at [42, 104] on link "Browse gallery" at bounding box center [42, 105] width 23 height 10
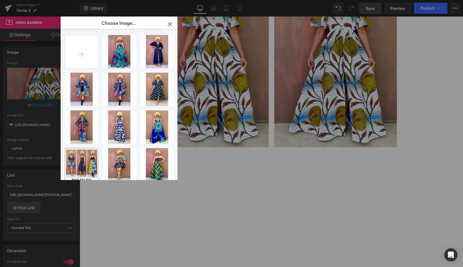
scroll to position [0, 0]
click at [48, 0] on div "You are previewing how the will restyle your page. You can not edit Elements in…" at bounding box center [231, 0] width 463 height 0
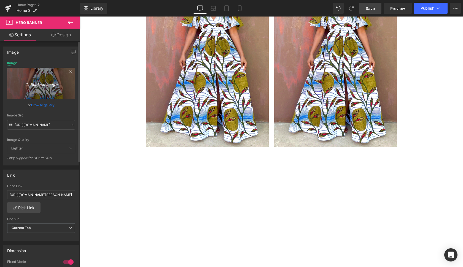
click at [48, 85] on icon "Replace Image" at bounding box center [41, 83] width 44 height 7
type input "C:\fakepath\com4.gif"
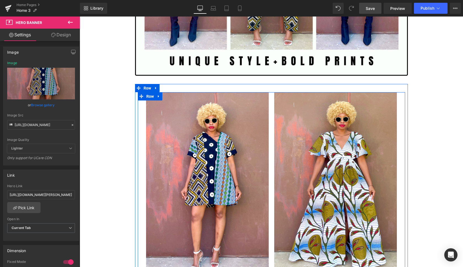
scroll to position [1253, 0]
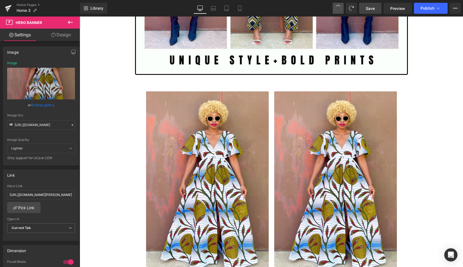
type input "[URL][DOMAIN_NAME]"
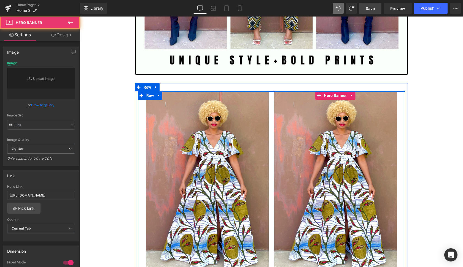
click at [357, 184] on span "Text Block" at bounding box center [335, 184] width 123 height 14
type input "[URL][DOMAIN_NAME]"
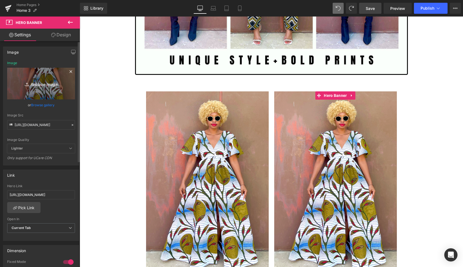
click at [51, 83] on icon "Replace Image" at bounding box center [41, 83] width 44 height 7
type input "C:\fakepath\jazz6.gif"
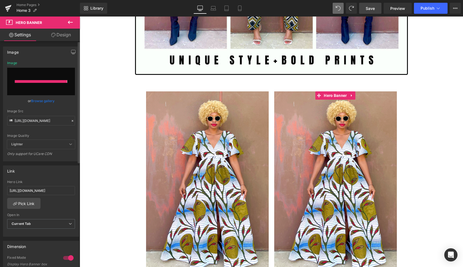
type input "[URL][DOMAIN_NAME]"
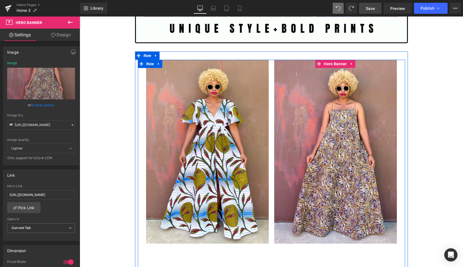
scroll to position [1312, 0]
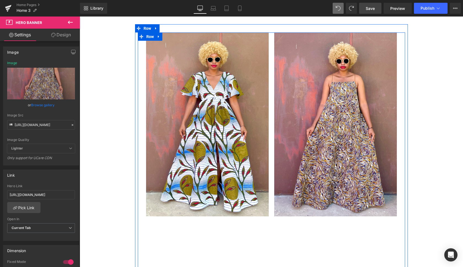
click at [364, 183] on div at bounding box center [335, 125] width 123 height 184
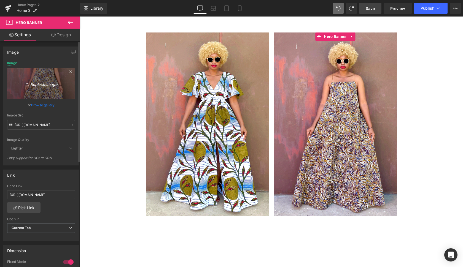
click at [49, 84] on icon "Replace Image" at bounding box center [41, 83] width 44 height 7
type input "C:\fakepath\com4.gif"
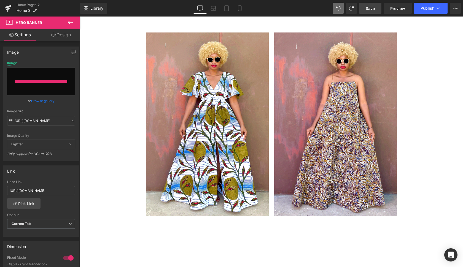
type input "[URL][DOMAIN_NAME]"
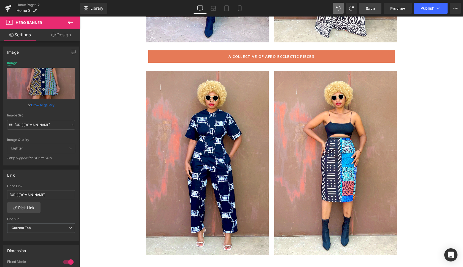
scroll to position [237, 0]
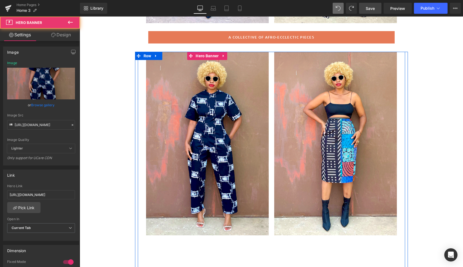
click at [254, 180] on div at bounding box center [207, 144] width 123 height 184
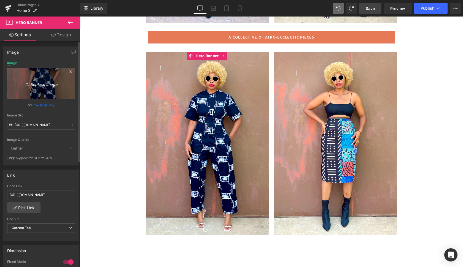
click at [45, 83] on icon "Replace Image" at bounding box center [41, 83] width 44 height 7
type input "C:\fakepath\addis3.gif"
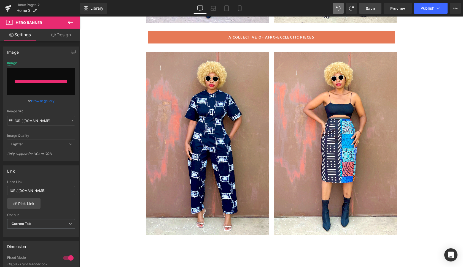
type input "[URL][DOMAIN_NAME]"
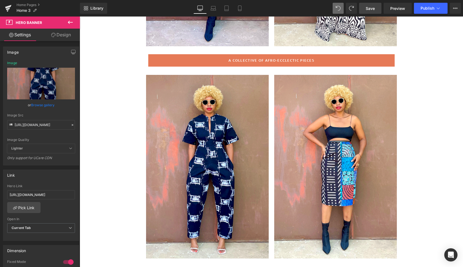
scroll to position [214, 0]
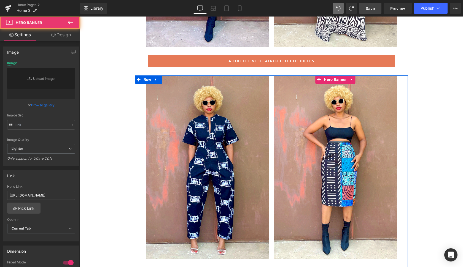
click at [382, 184] on div at bounding box center [335, 168] width 123 height 184
type input "[URL][DOMAIN_NAME]"
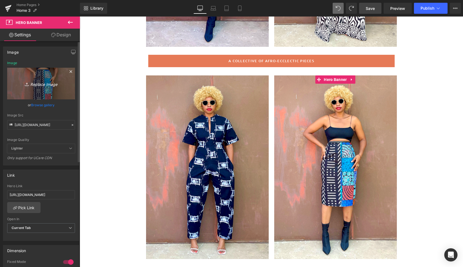
click at [46, 83] on icon "Replace Image" at bounding box center [41, 83] width 44 height 7
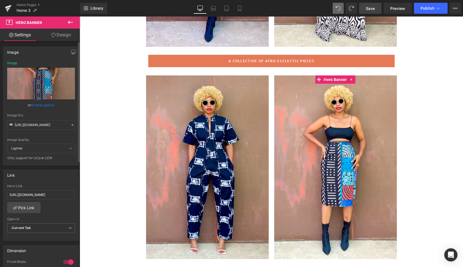
click at [42, 105] on link "Browse gallery" at bounding box center [42, 105] width 23 height 10
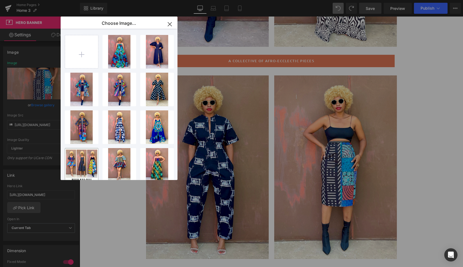
click at [42, 0] on div "You are previewing how the will restyle your page. You can not edit Elements in…" at bounding box center [231, 0] width 463 height 0
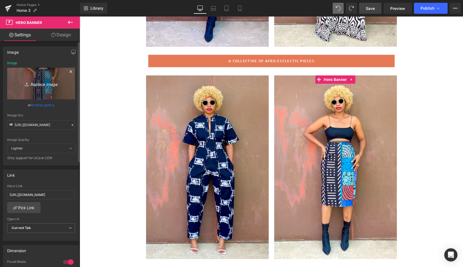
click at [42, 84] on icon "Replace Image" at bounding box center [41, 83] width 44 height 7
type input "C:\fakepath\ban3.gif"
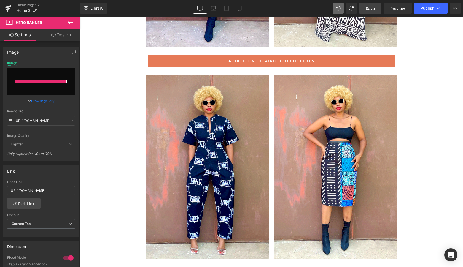
type input "[URL][DOMAIN_NAME]"
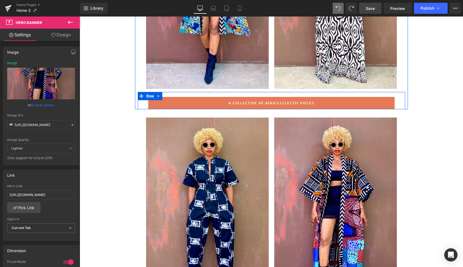
scroll to position [173, 0]
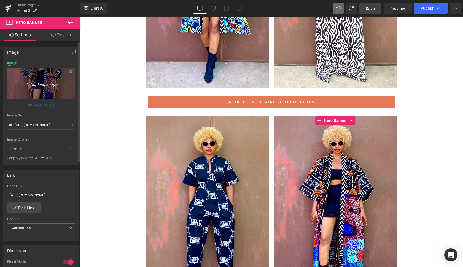
click at [44, 84] on icon "Replace Image" at bounding box center [41, 83] width 44 height 7
type input "C:\fakepath\acc8.gif"
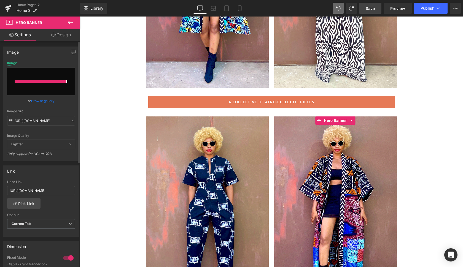
type input "[URL][DOMAIN_NAME]"
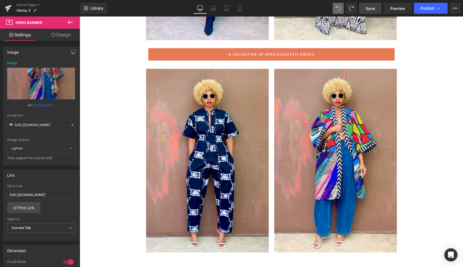
scroll to position [222, 0]
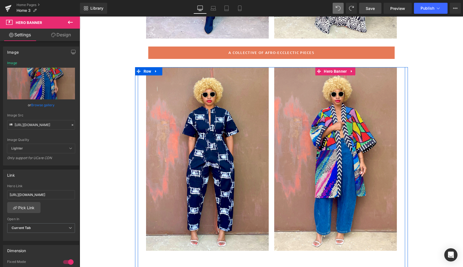
click at [375, 164] on span "Text Block" at bounding box center [335, 159] width 123 height 14
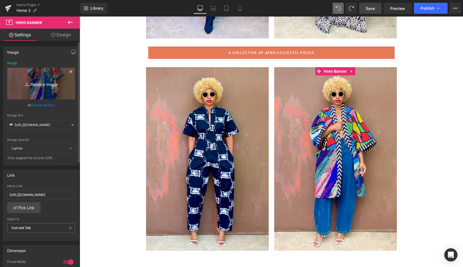
click at [41, 85] on icon "Replace Image" at bounding box center [41, 83] width 44 height 7
type input "C:\fakepath\acc9.gif"
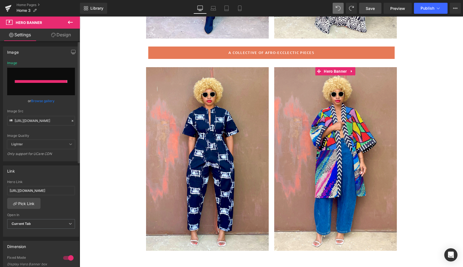
type input "[URL][DOMAIN_NAME]"
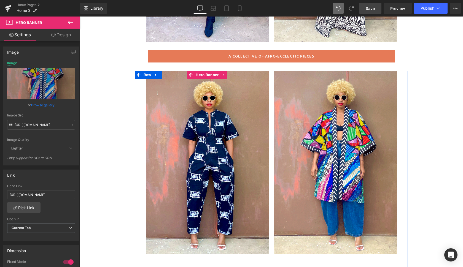
scroll to position [219, 0]
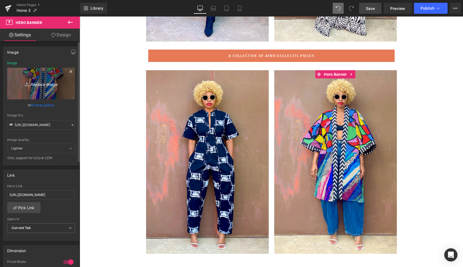
click at [52, 84] on icon "Replace Image" at bounding box center [41, 83] width 44 height 7
type input "C:\fakepath\acc4.gif"
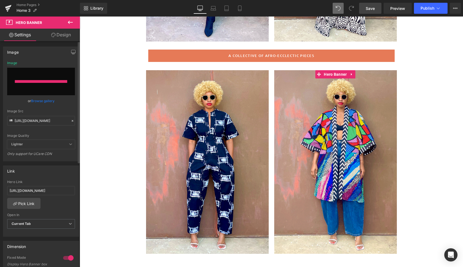
type input "[URL][DOMAIN_NAME]"
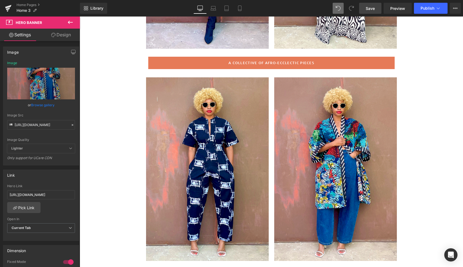
scroll to position [215, 0]
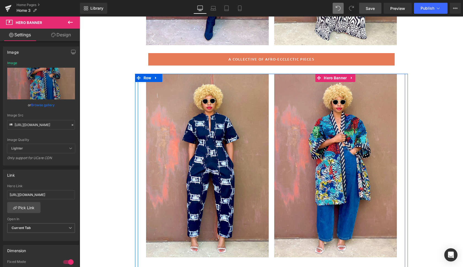
click at [294, 178] on div at bounding box center [335, 166] width 123 height 184
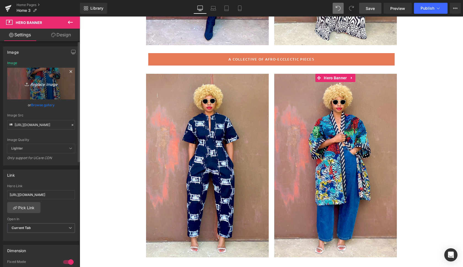
click at [43, 83] on icon "Replace Image" at bounding box center [41, 83] width 44 height 7
type input "C:\fakepath\pomba2.gif"
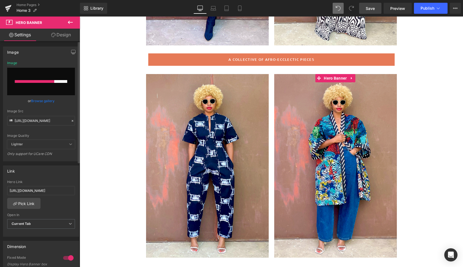
scroll to position [213, 0]
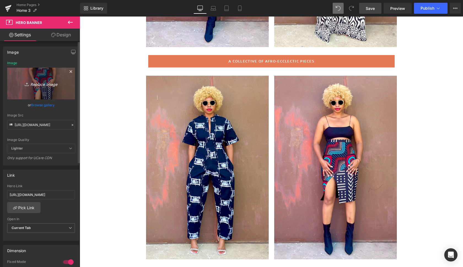
type input "[URL][DOMAIN_NAME]"
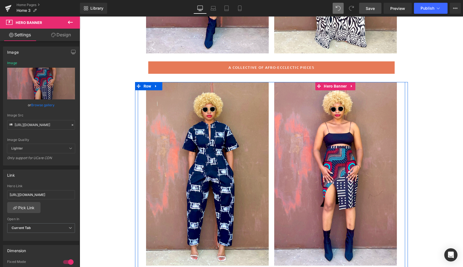
scroll to position [208, 0]
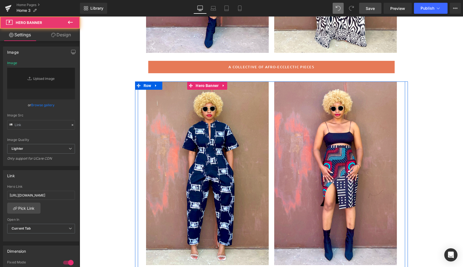
click at [255, 209] on div at bounding box center [207, 174] width 123 height 184
type input "[URL][DOMAIN_NAME]"
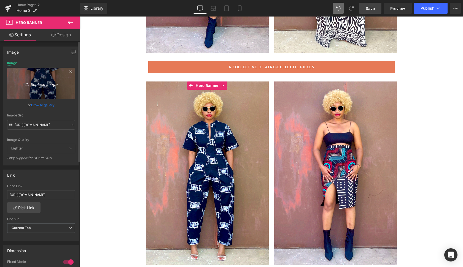
click at [47, 82] on icon "Replace Image" at bounding box center [41, 83] width 44 height 7
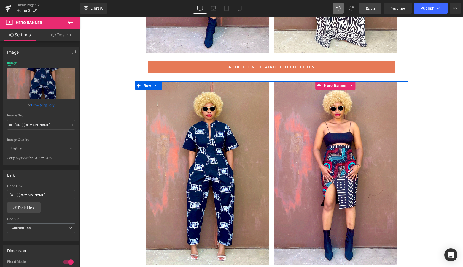
click at [380, 211] on div at bounding box center [335, 174] width 123 height 184
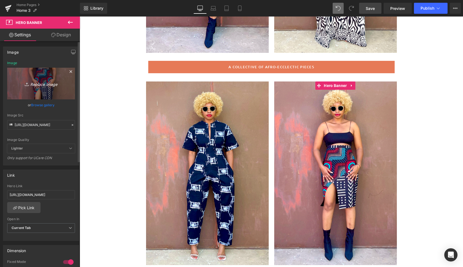
click at [49, 84] on icon "Replace Image" at bounding box center [41, 83] width 44 height 7
type input "C:\fakepath\com9.gif"
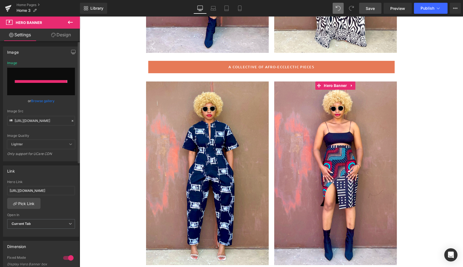
type input "[URL][DOMAIN_NAME]"
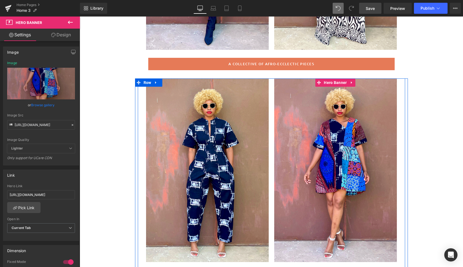
scroll to position [213, 0]
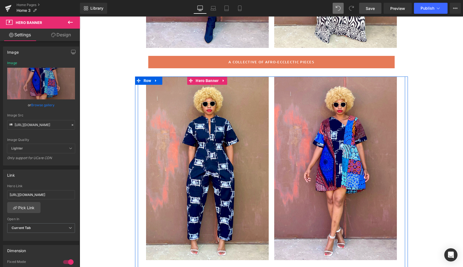
click at [253, 203] on div at bounding box center [207, 169] width 123 height 184
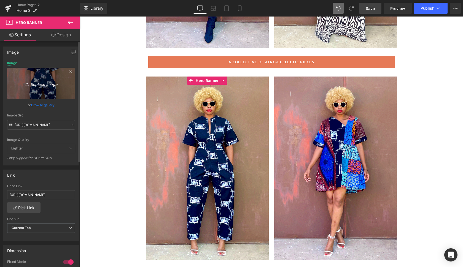
click at [49, 83] on icon "Replace Image" at bounding box center [41, 83] width 44 height 7
type input "C:\fakepath\pomba3.gif"
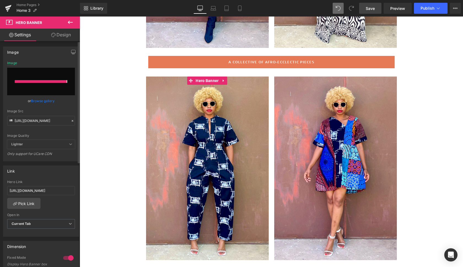
type input "[URL][DOMAIN_NAME]"
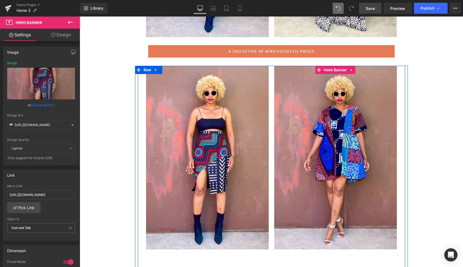
scroll to position [227, 0]
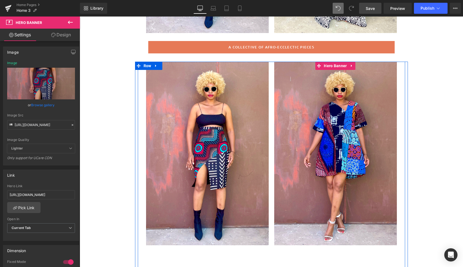
click at [372, 224] on div at bounding box center [335, 154] width 123 height 184
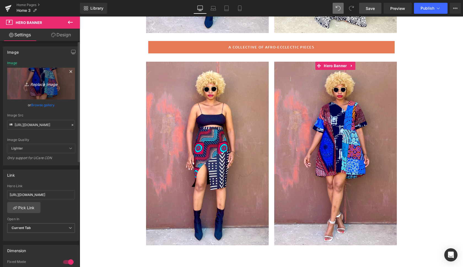
click at [41, 84] on icon "Replace Image" at bounding box center [41, 83] width 44 height 7
type input "C:\fakepath\addis3.gif"
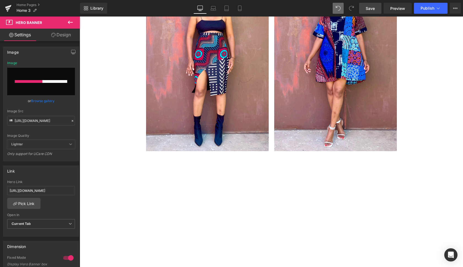
scroll to position [324, 0]
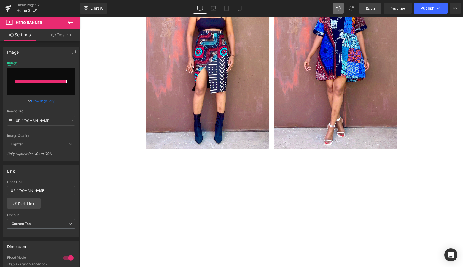
type input "[URL][DOMAIN_NAME]"
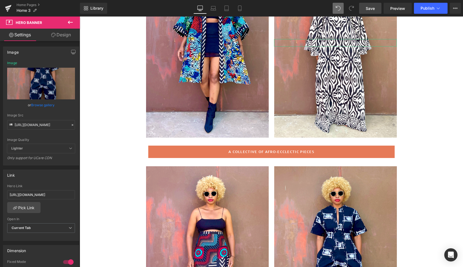
scroll to position [140, 0]
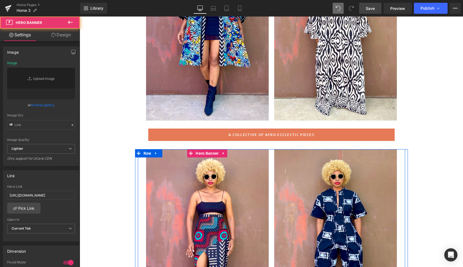
click at [248, 170] on div at bounding box center [207, 241] width 123 height 184
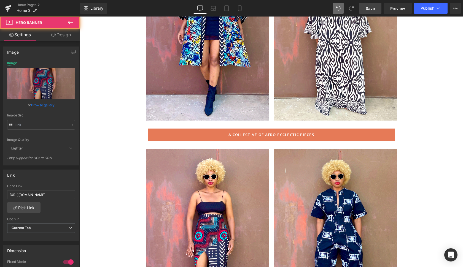
type input "[URL][DOMAIN_NAME]"
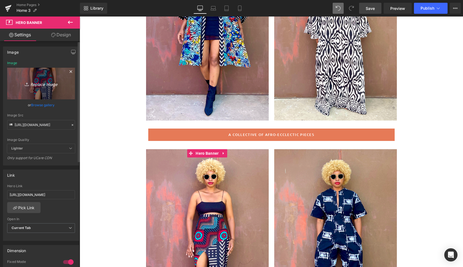
click at [47, 84] on icon "Replace Image" at bounding box center [41, 83] width 44 height 7
type input "C:\fakepath\addis5.gif"
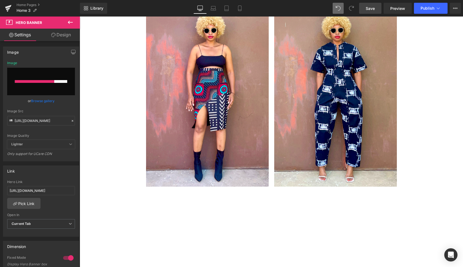
scroll to position [285, 0]
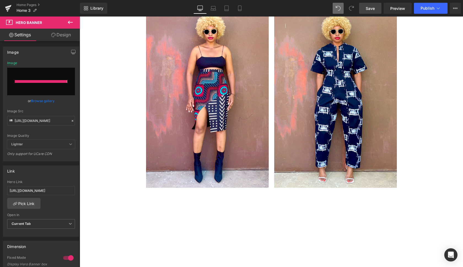
type input "[URL][DOMAIN_NAME]"
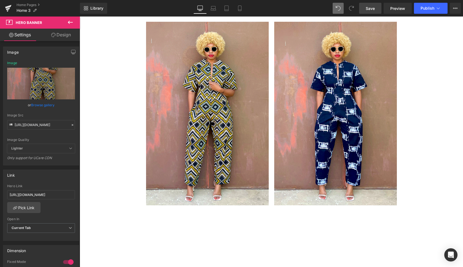
scroll to position [272, 0]
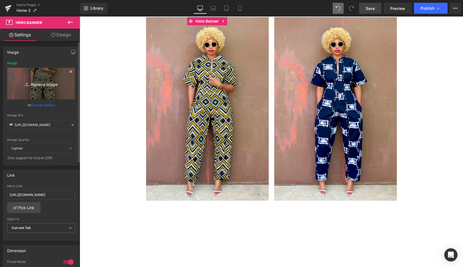
click at [42, 85] on icon "Replace Image" at bounding box center [41, 83] width 44 height 7
type input "C:\fakepath\addis7.gif"
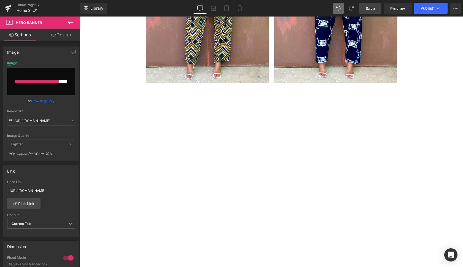
scroll to position [393, 0]
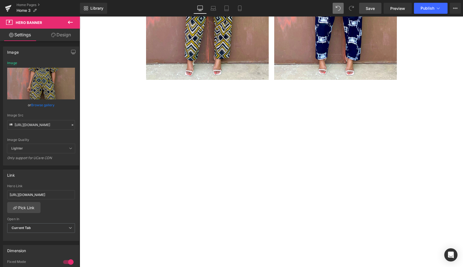
type input "[URL][DOMAIN_NAME]"
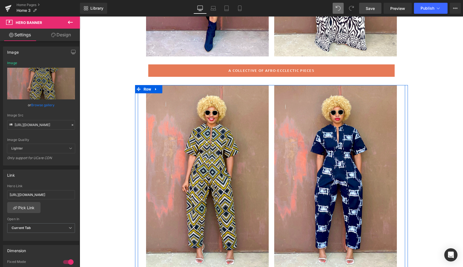
scroll to position [204, 0]
click at [296, 105] on div at bounding box center [335, 177] width 123 height 184
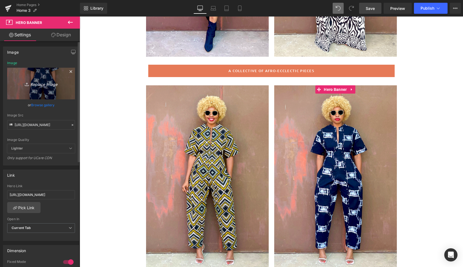
click at [41, 84] on icon "Replace Image" at bounding box center [41, 83] width 44 height 7
type input "C:\fakepath\pob4.gif"
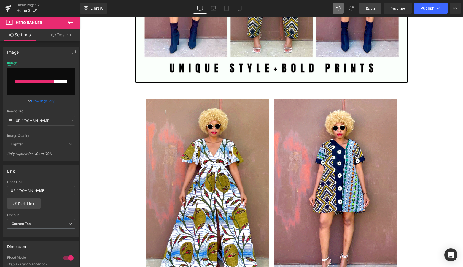
scroll to position [1245, 0]
type input "[URL][DOMAIN_NAME]"
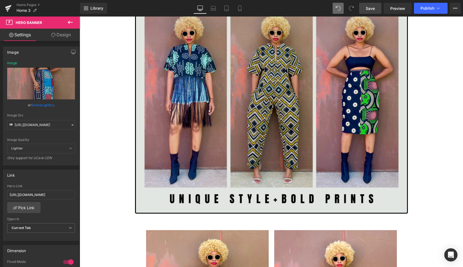
scroll to position [1109, 0]
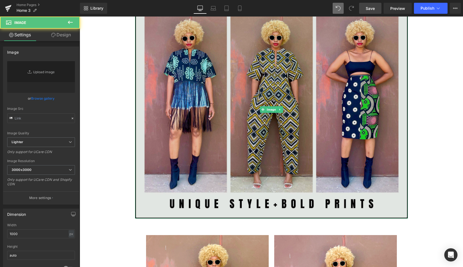
click at [276, 153] on img at bounding box center [271, 110] width 273 height 218
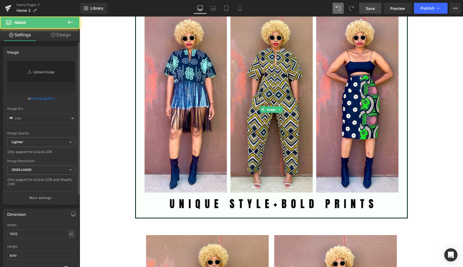
type input "[URL][DOMAIN_NAME]"
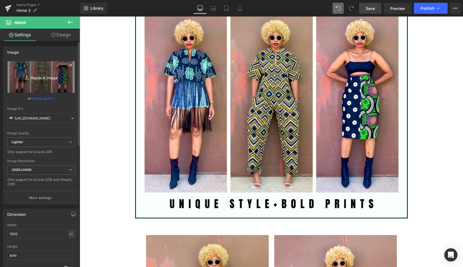
click at [43, 77] on icon "Replace Image" at bounding box center [41, 77] width 44 height 7
type input "C:\fakepath\Copy of Copy of artist [PERSON_NAME]-25.jpg"
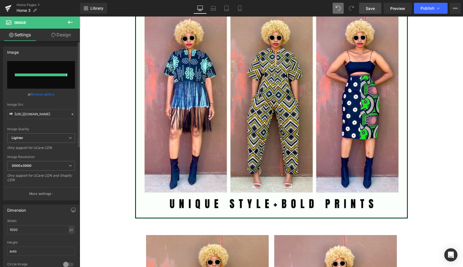
type input "[URL][DOMAIN_NAME]"
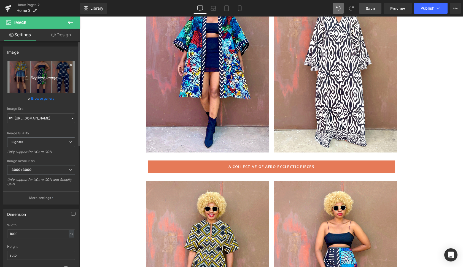
scroll to position [109, 0]
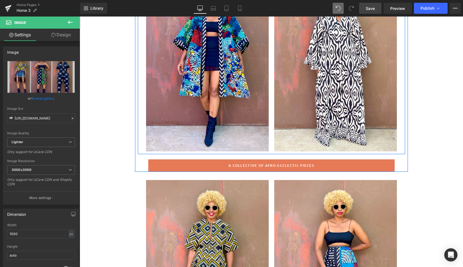
click at [240, 129] on div at bounding box center [207, 60] width 123 height 184
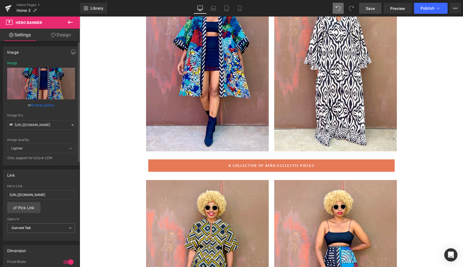
click at [43, 104] on link "Browse gallery" at bounding box center [42, 105] width 23 height 10
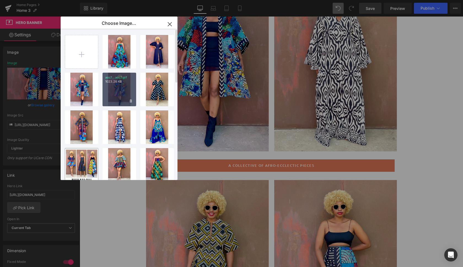
click at [123, 87] on div "acc7...acc7.gif 1023.26 KB" at bounding box center [120, 90] width 34 height 34
type input "[URL][DOMAIN_NAME]"
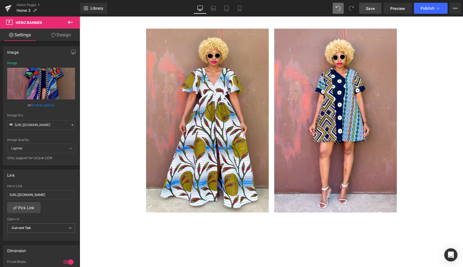
scroll to position [1315, 0]
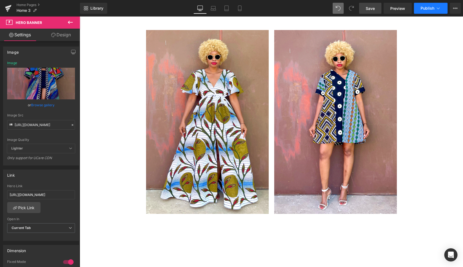
click at [425, 9] on span "Publish" at bounding box center [428, 8] width 14 height 4
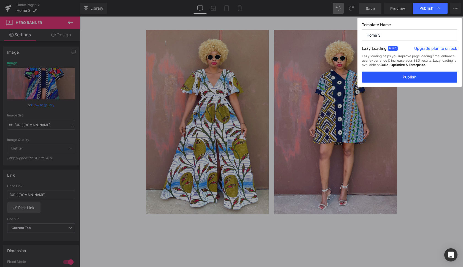
click at [416, 80] on button "Publish" at bounding box center [409, 77] width 95 height 11
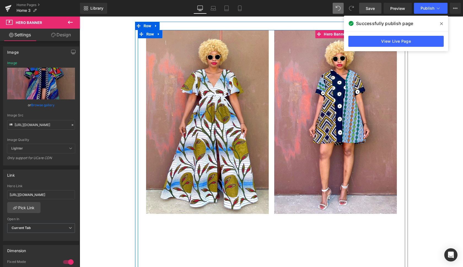
click at [376, 133] on div at bounding box center [335, 122] width 123 height 184
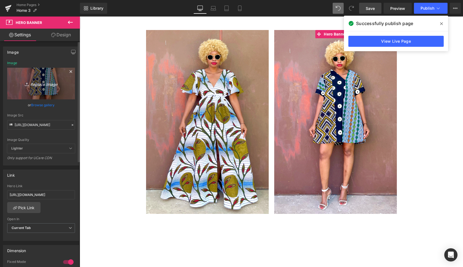
click at [44, 84] on icon "Replace Image" at bounding box center [41, 83] width 44 height 7
type input "C:\fakepath\IMG_6268.jpg"
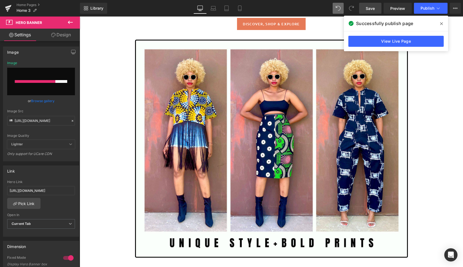
scroll to position [1068, 0]
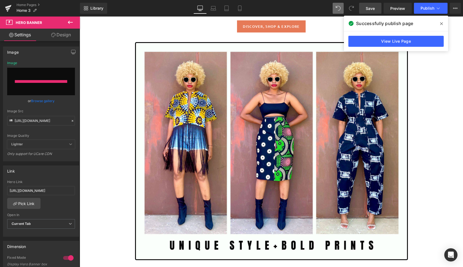
type input "[URL][DOMAIN_NAME]"
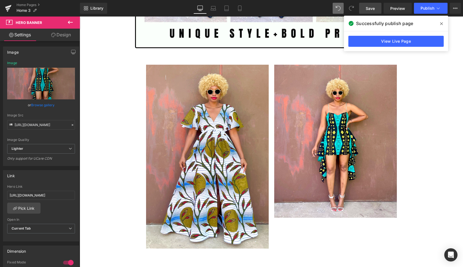
scroll to position [1279, 0]
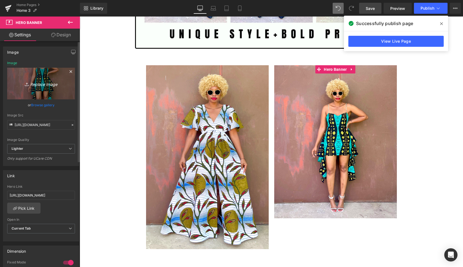
click at [45, 84] on icon "Replace Image" at bounding box center [41, 83] width 44 height 7
type input "C:\fakepath\yaya2.gif"
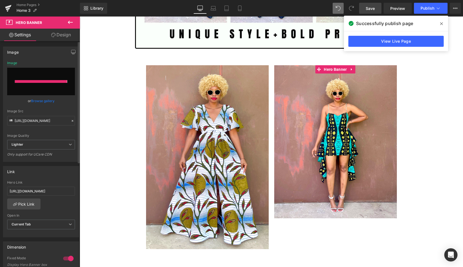
type input "[URL][DOMAIN_NAME]"
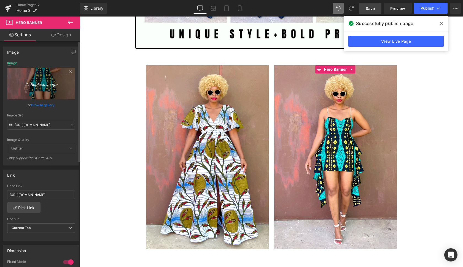
click at [43, 83] on icon "Replace Image" at bounding box center [41, 83] width 44 height 7
type input "C:\fakepath\yaya3.gif"
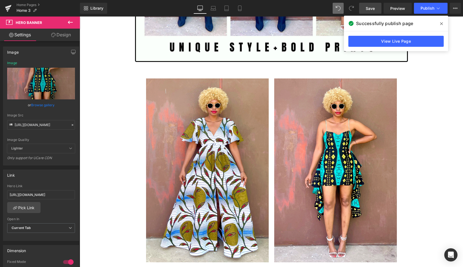
scroll to position [1267, 0]
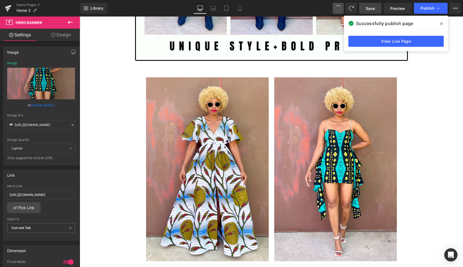
type input "[URL][DOMAIN_NAME]"
click at [426, 6] on span "Publish" at bounding box center [428, 8] width 14 height 4
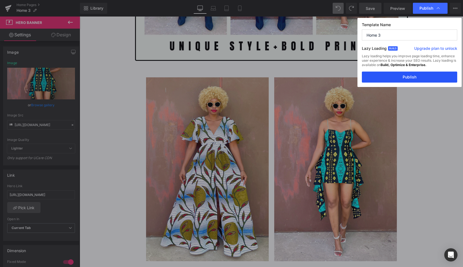
click at [424, 76] on button "Publish" at bounding box center [409, 77] width 95 height 11
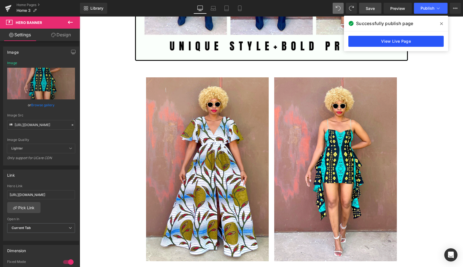
click at [411, 45] on link "View Live Page" at bounding box center [395, 41] width 95 height 11
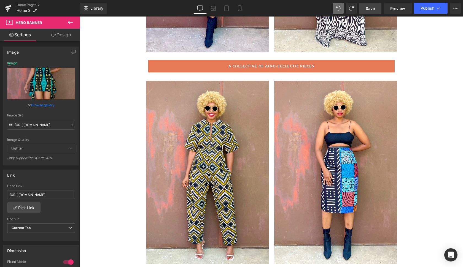
scroll to position [219, 0]
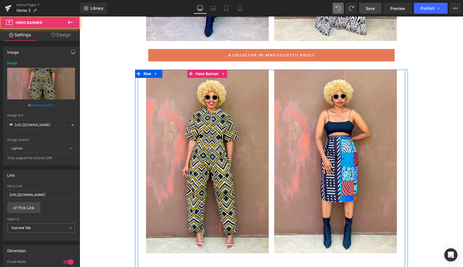
click at [250, 104] on div at bounding box center [207, 162] width 123 height 184
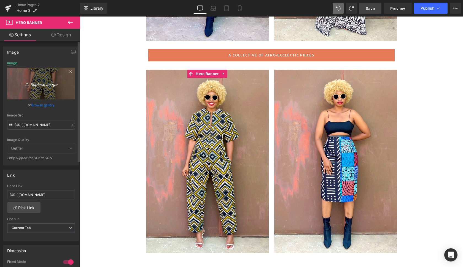
click at [40, 85] on icon "Replace Image" at bounding box center [41, 83] width 44 height 7
type input "C:\fakepath\addis6.gif"
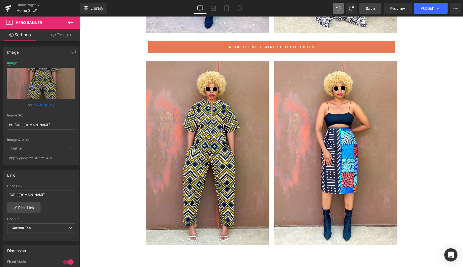
scroll to position [245, 0]
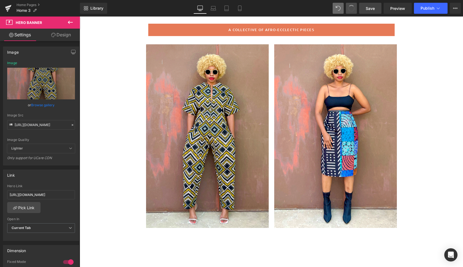
type input "[URL][DOMAIN_NAME]"
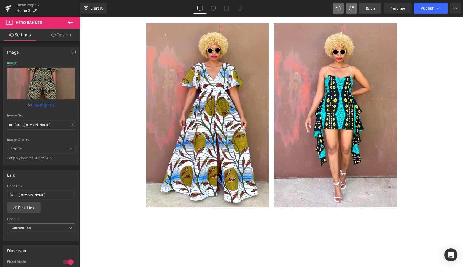
scroll to position [1343, 0]
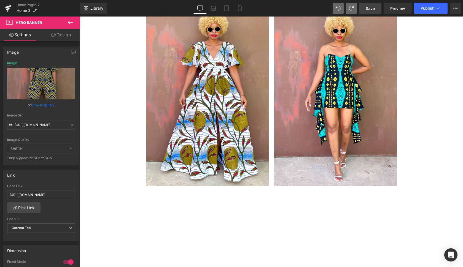
click at [369, 111] on div at bounding box center [335, 94] width 123 height 184
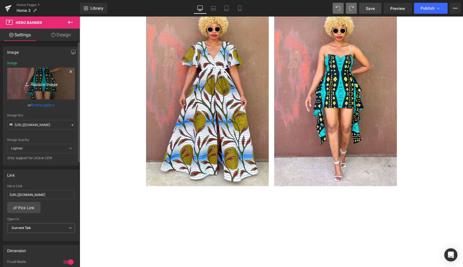
click at [45, 83] on icon "Replace Image" at bounding box center [41, 83] width 44 height 7
type input "C:\fakepath\yaya.gif"
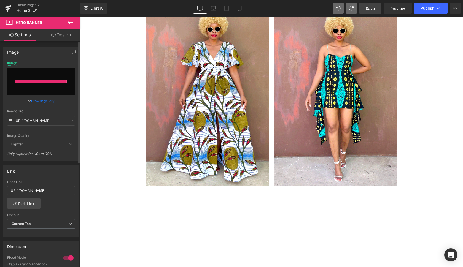
type input "[URL][DOMAIN_NAME]"
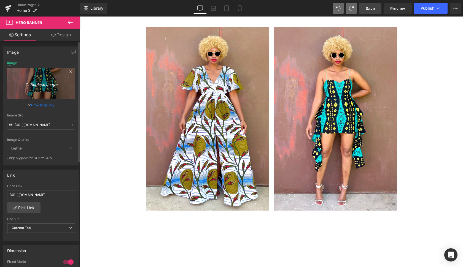
scroll to position [1316, 0]
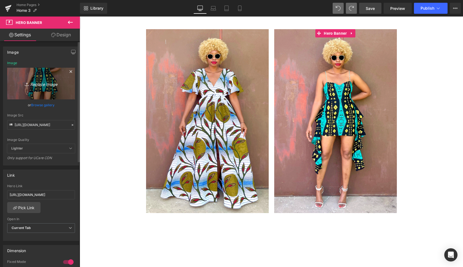
click at [43, 84] on icon "Replace Image" at bounding box center [41, 83] width 44 height 7
type input "C:\fakepath\yaya3.gif"
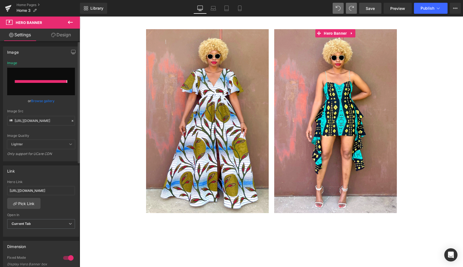
type input "[URL][DOMAIN_NAME]"
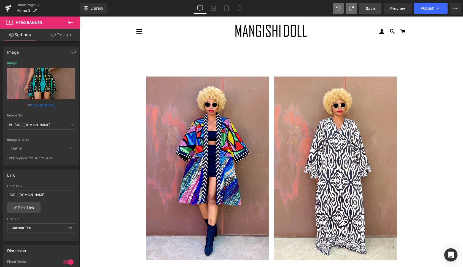
scroll to position [0, 0]
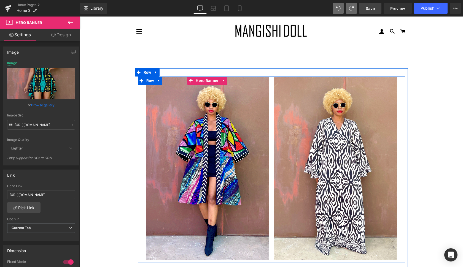
click at [252, 206] on div at bounding box center [207, 169] width 123 height 184
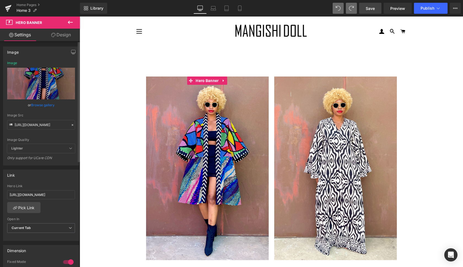
click at [42, 106] on link "Browse gallery" at bounding box center [42, 105] width 23 height 10
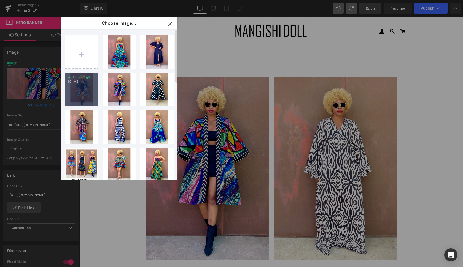
click at [87, 87] on div "acc2...acc2.gif 1.01 MB" at bounding box center [82, 90] width 34 height 34
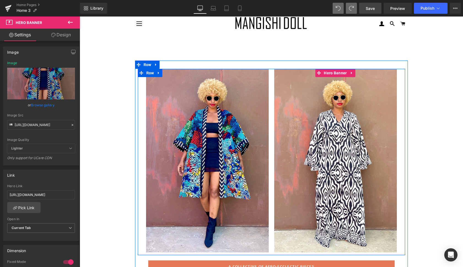
scroll to position [7, 0]
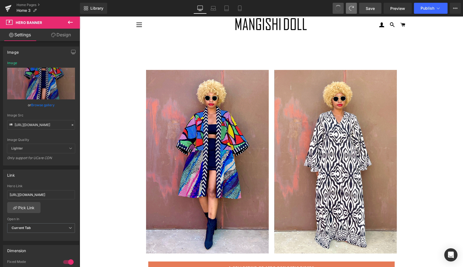
type input "[URL][DOMAIN_NAME]"
click at [429, 8] on span "Publish" at bounding box center [428, 8] width 14 height 4
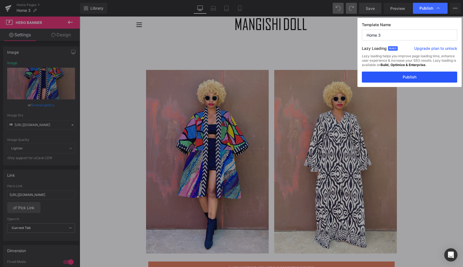
click at [421, 77] on button "Publish" at bounding box center [409, 77] width 95 height 11
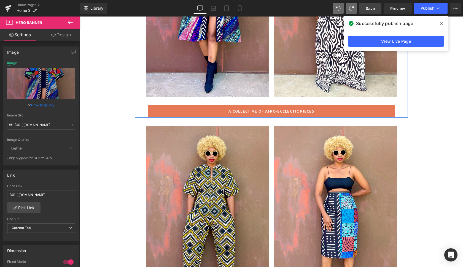
scroll to position [201, 0]
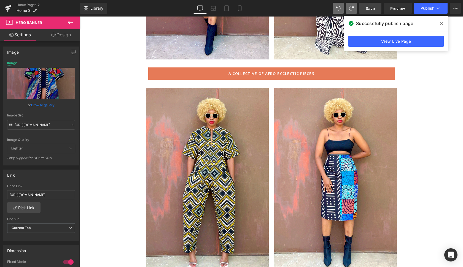
click at [442, 23] on icon at bounding box center [441, 23] width 3 height 3
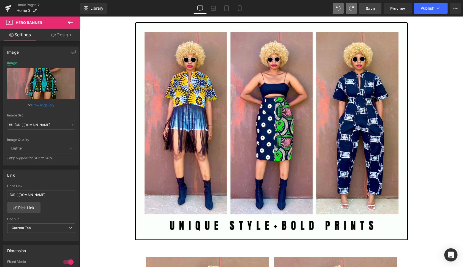
scroll to position [1243, 0]
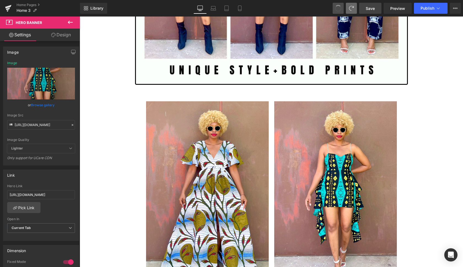
type input "[URL][DOMAIN_NAME]"
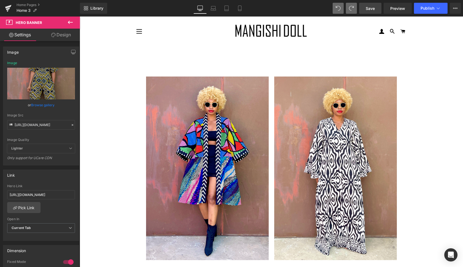
scroll to position [0, 0]
click at [426, 10] on span "Publish" at bounding box center [428, 8] width 14 height 4
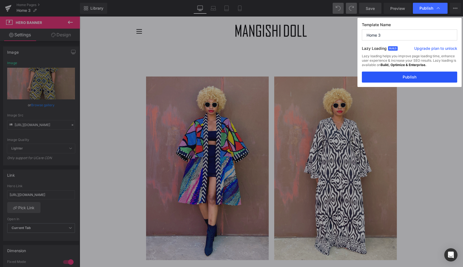
drag, startPoint x: 421, startPoint y: 76, endPoint x: 341, endPoint y: 60, distance: 81.6
click at [421, 76] on button "Publish" at bounding box center [409, 77] width 95 height 11
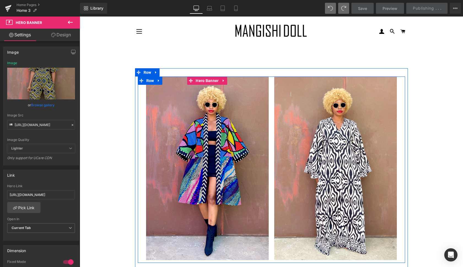
click at [252, 189] on div at bounding box center [207, 169] width 123 height 184
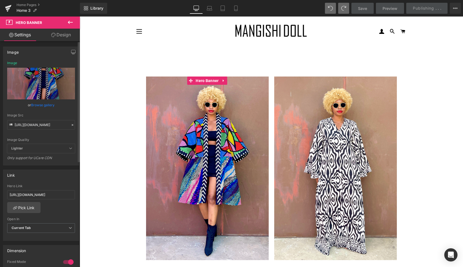
click at [46, 104] on link "Browse gallery" at bounding box center [42, 105] width 23 height 10
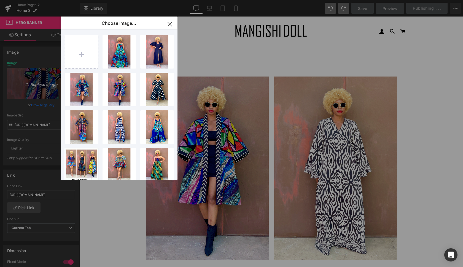
click at [51, 0] on div "You are previewing how the will restyle your page. You can not edit Elements in…" at bounding box center [231, 0] width 463 height 0
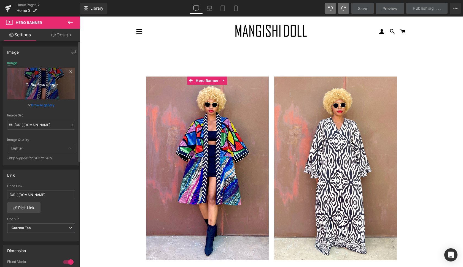
click at [46, 83] on link "Replace Image" at bounding box center [41, 84] width 68 height 32
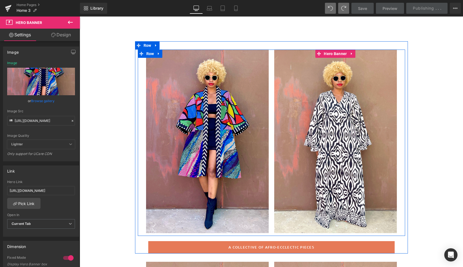
scroll to position [24, 0]
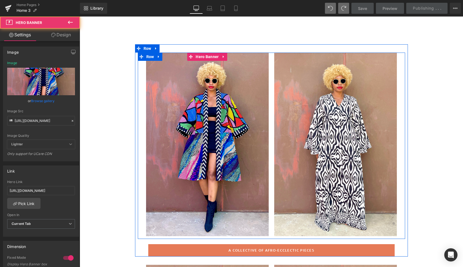
click at [256, 196] on div at bounding box center [207, 145] width 123 height 184
click at [163, 220] on div at bounding box center [207, 145] width 123 height 184
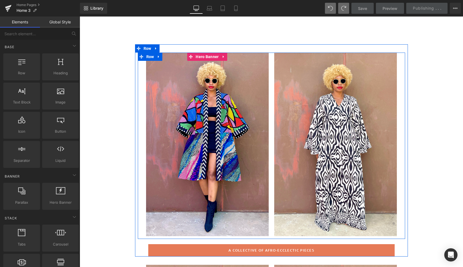
click at [189, 210] on div at bounding box center [207, 145] width 123 height 184
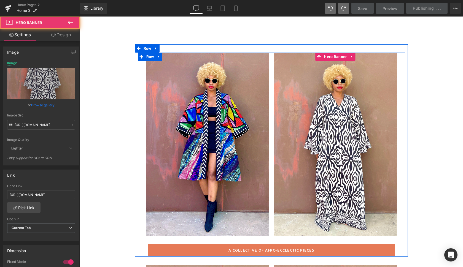
click at [386, 174] on div at bounding box center [335, 145] width 123 height 184
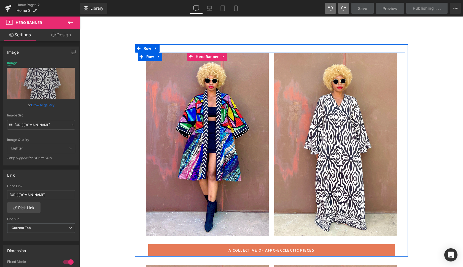
click at [255, 120] on div at bounding box center [207, 145] width 123 height 184
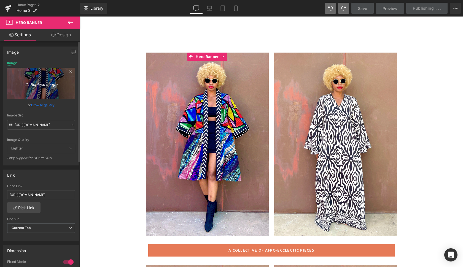
click at [45, 83] on icon "Replace Image" at bounding box center [41, 83] width 44 height 7
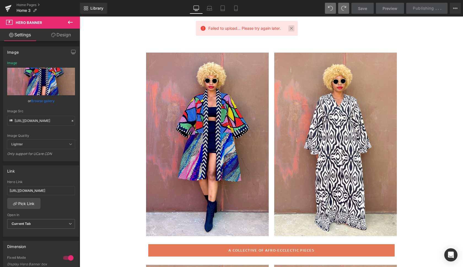
click at [291, 27] on link at bounding box center [292, 28] width 6 height 6
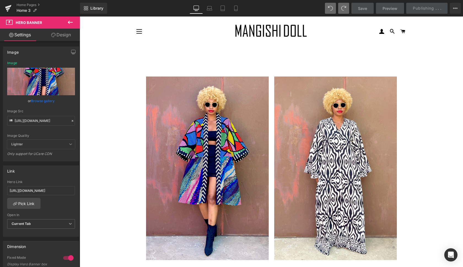
scroll to position [0, 0]
